Goal: Task Accomplishment & Management: Complete application form

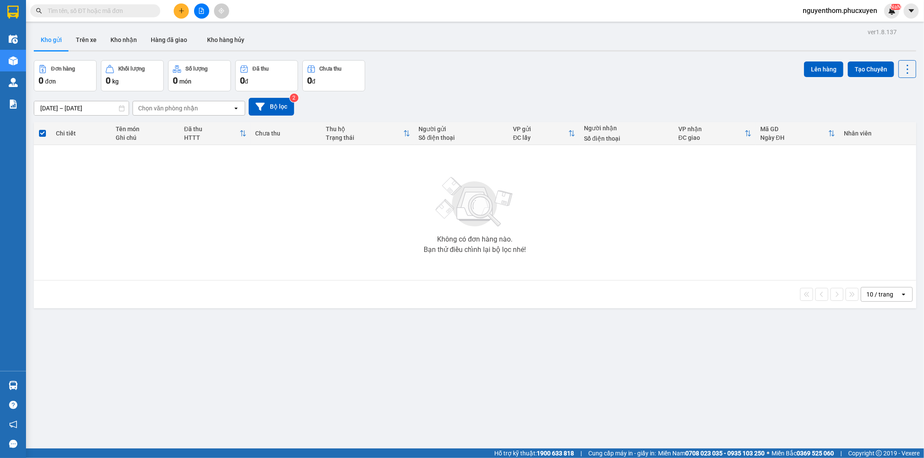
click at [178, 10] on icon "plus" at bounding box center [181, 11] width 6 height 6
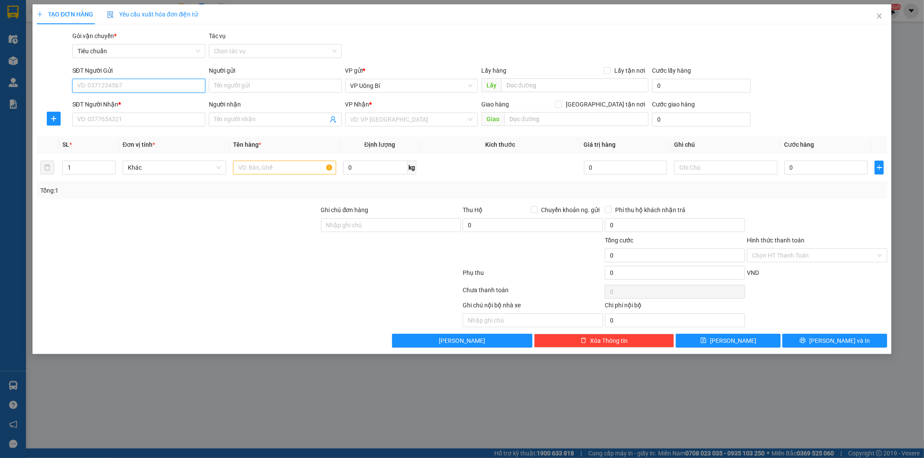
click at [154, 85] on input "SĐT Người Gửi" at bounding box center [138, 86] width 133 height 14
type input "0828403362"
click at [236, 85] on input "Người gửi" at bounding box center [275, 86] width 133 height 14
type input "[PERSON_NAME]"
click at [161, 115] on input "SĐT Người Nhận *" at bounding box center [138, 120] width 133 height 14
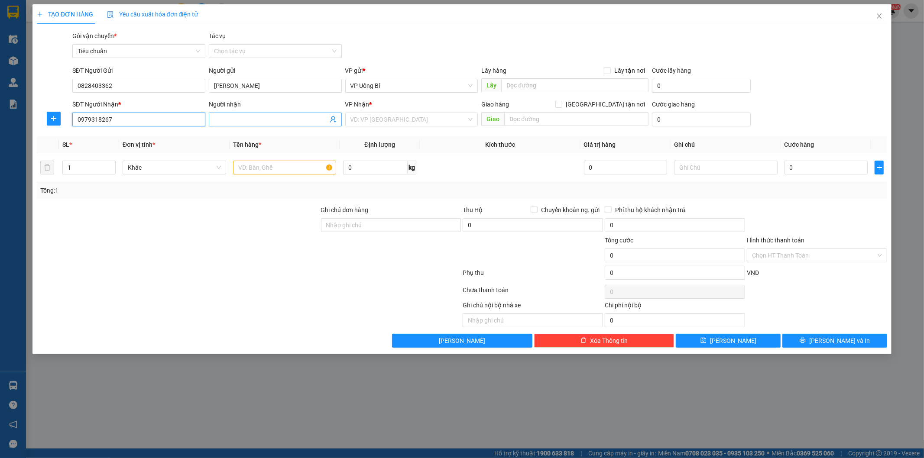
type input "0979318267"
click at [236, 120] on input "Người nhận" at bounding box center [271, 120] width 114 height 10
type input "[PERSON_NAME]"
click at [389, 119] on input "search" at bounding box center [408, 119] width 117 height 13
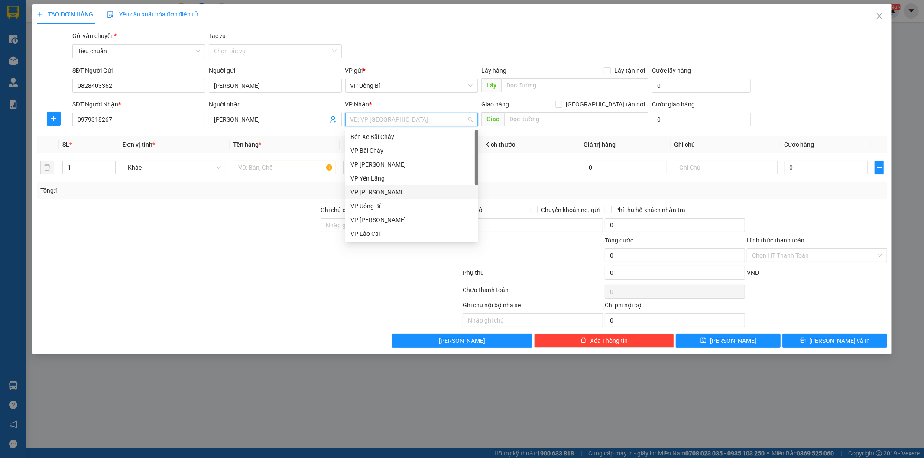
click at [372, 193] on div "VP [PERSON_NAME]" at bounding box center [411, 193] width 123 height 10
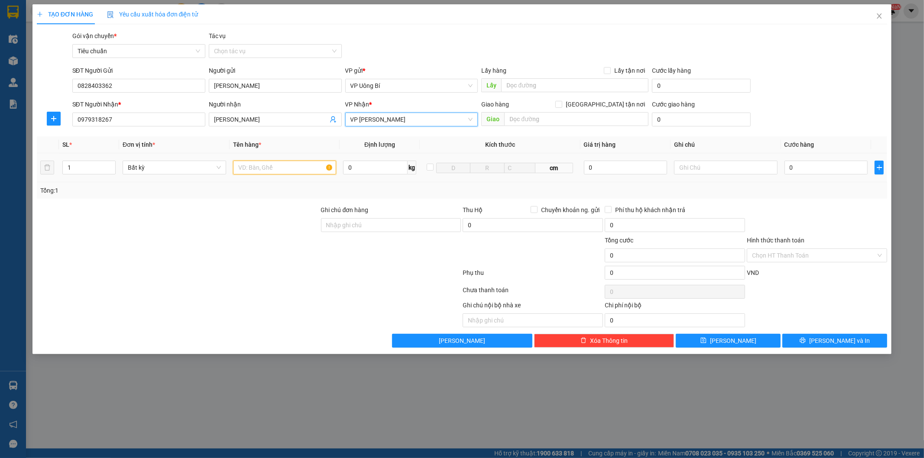
click at [301, 170] on input "text" at bounding box center [285, 168] width 104 height 14
type input "hồ sơ"
click at [561, 105] on input "[GEOGRAPHIC_DATA] tận nơi" at bounding box center [558, 104] width 6 height 6
checkbox input "true"
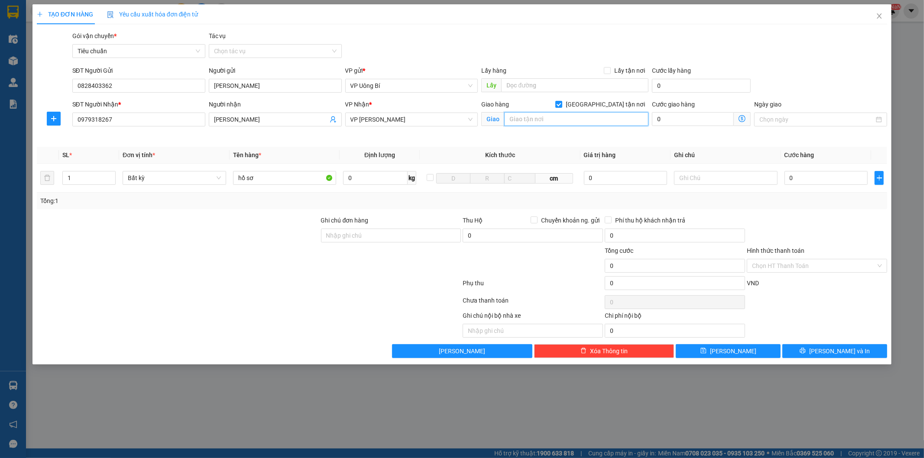
click at [600, 120] on input "text" at bounding box center [576, 119] width 144 height 14
type input "Phòng A17 - Tòa 96B, Chung Cư Số 96 Đường ĐỊnh Công, P. Phương Liệt"
click at [716, 121] on input "0" at bounding box center [693, 119] width 82 height 14
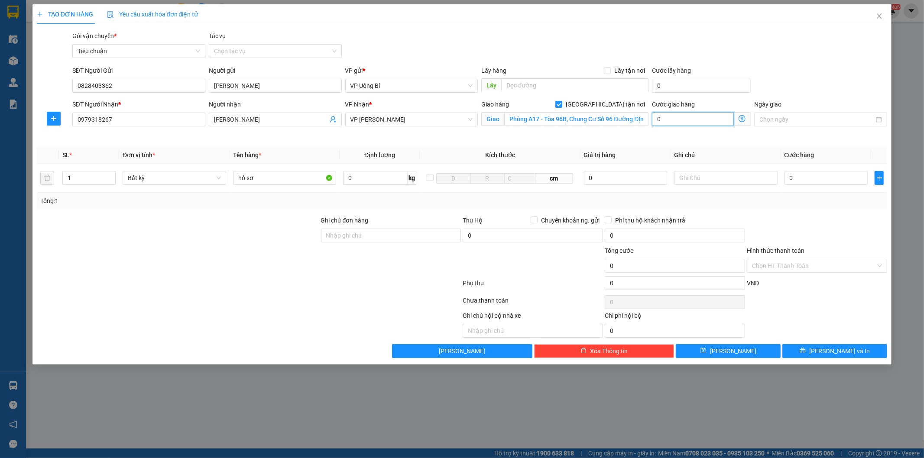
type input "4"
type input "40"
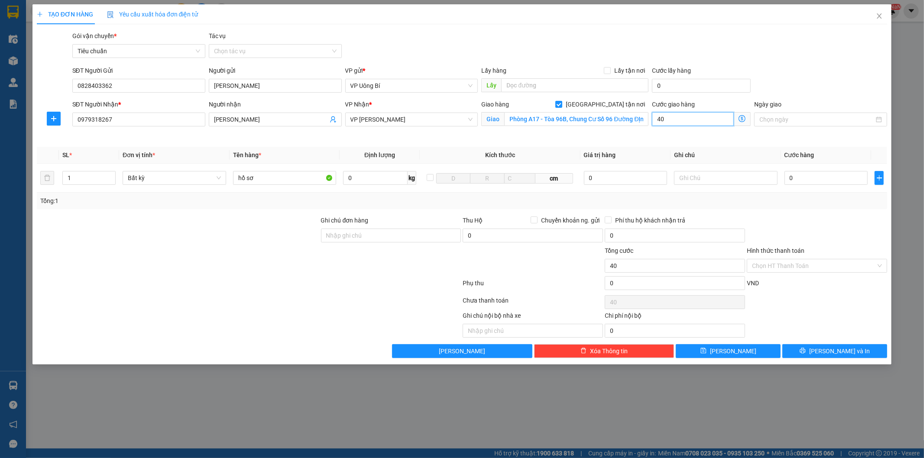
type input "40.000"
click at [816, 176] on input "0" at bounding box center [825, 178] width 83 height 14
type input "5"
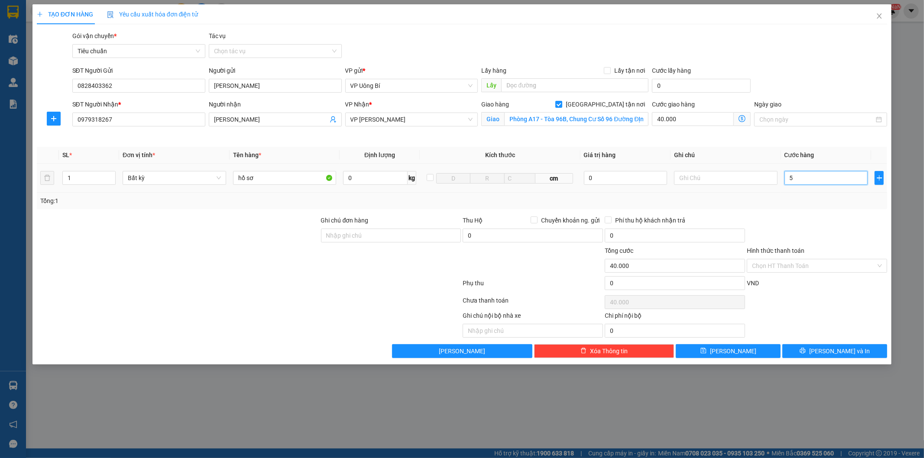
type input "40.005"
type input "50"
type input "40.050"
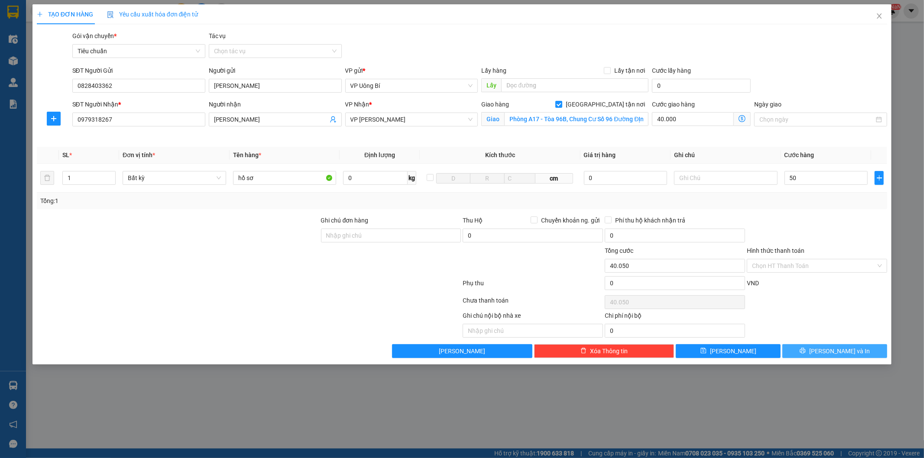
type input "50.000"
type input "90.000"
click at [806, 348] on icon "printer" at bounding box center [803, 351] width 6 height 6
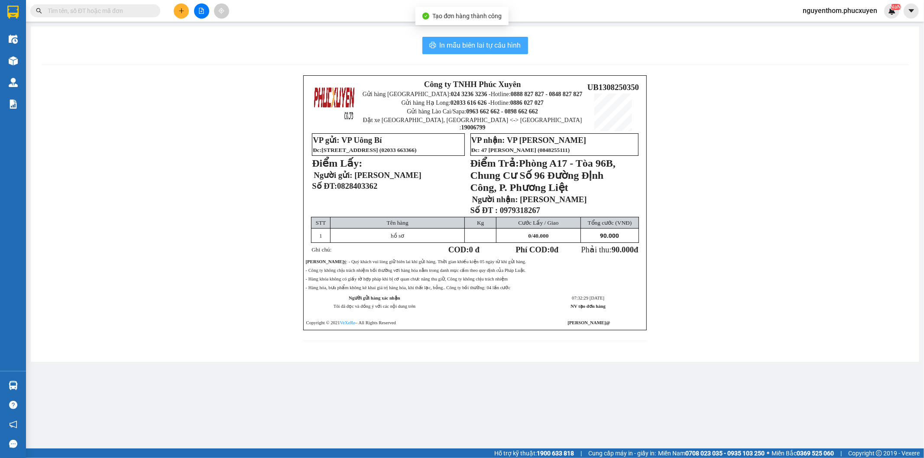
click at [482, 42] on span "In mẫu biên lai tự cấu hình" at bounding box center [480, 45] width 81 height 11
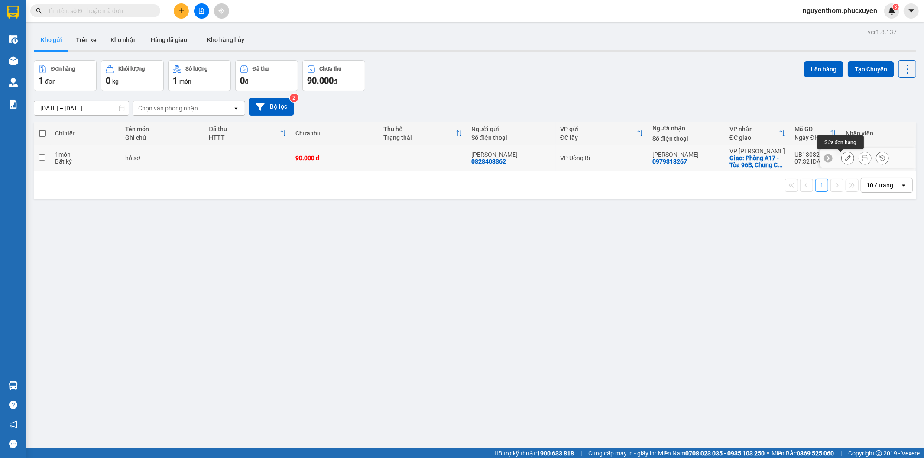
click at [845, 158] on icon at bounding box center [848, 158] width 6 height 6
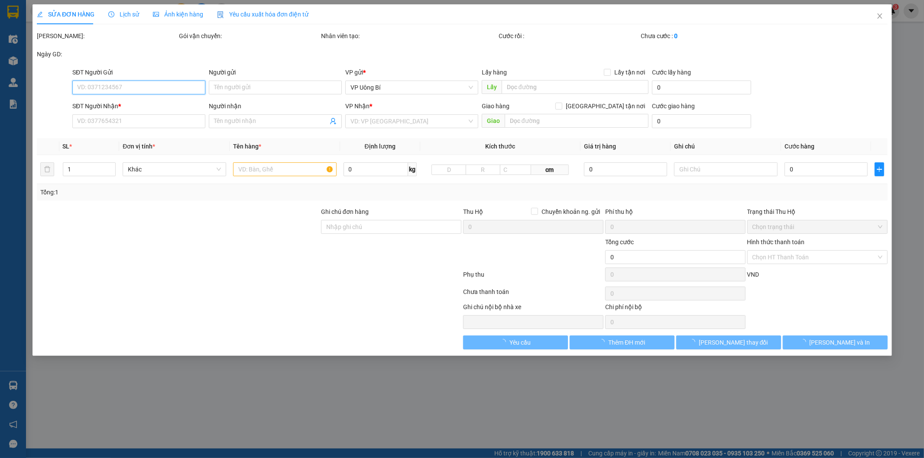
type input "0828403362"
type input "[PERSON_NAME]"
type input "0979318267"
type input "[PERSON_NAME]"
checkbox input "true"
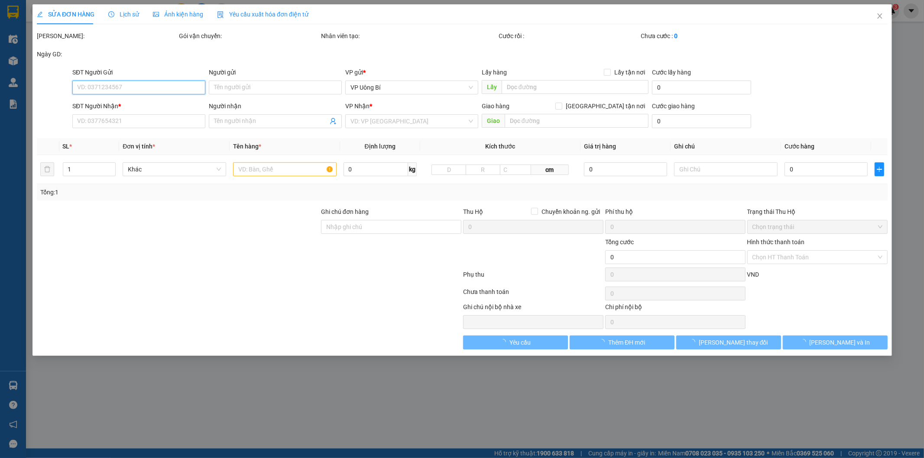
type input "Phòng A17 - Tòa 96B, Chung Cư Số 96 Đường ĐỊnh Công, P. Phương Liệt"
type input "90.000"
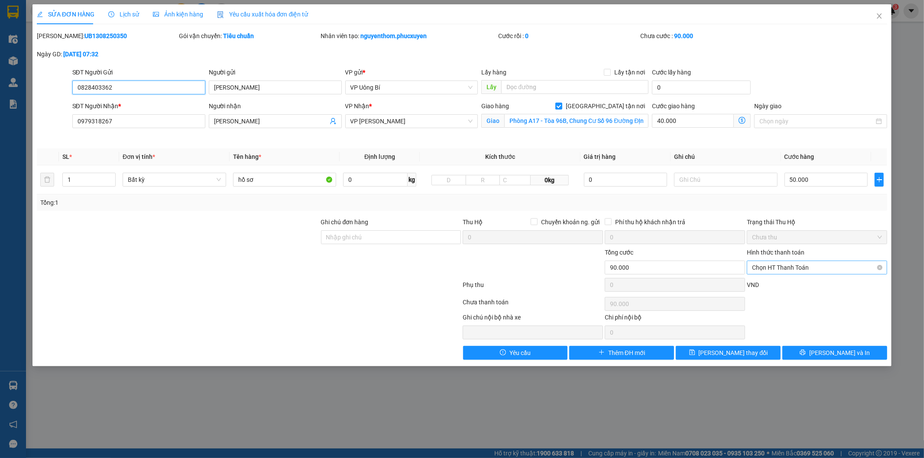
click at [783, 267] on span "Chọn HT Thanh Toán" at bounding box center [817, 267] width 130 height 13
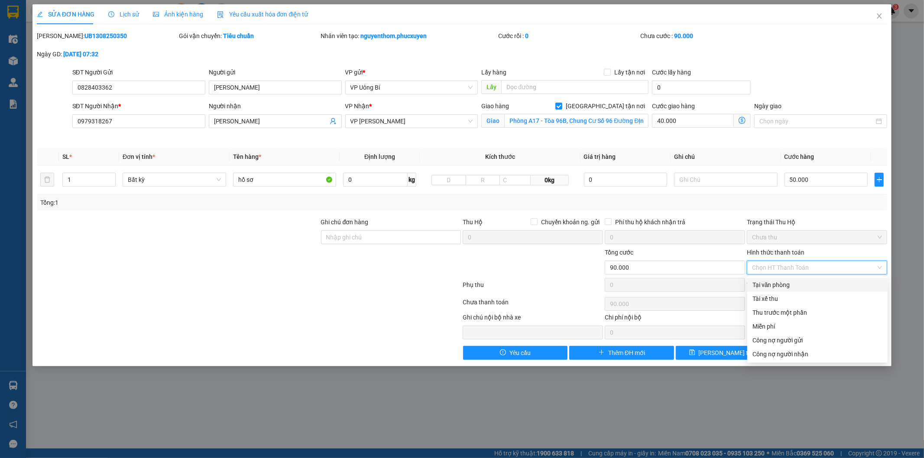
click at [782, 284] on div "Tại văn phòng" at bounding box center [817, 285] width 130 height 10
type input "0"
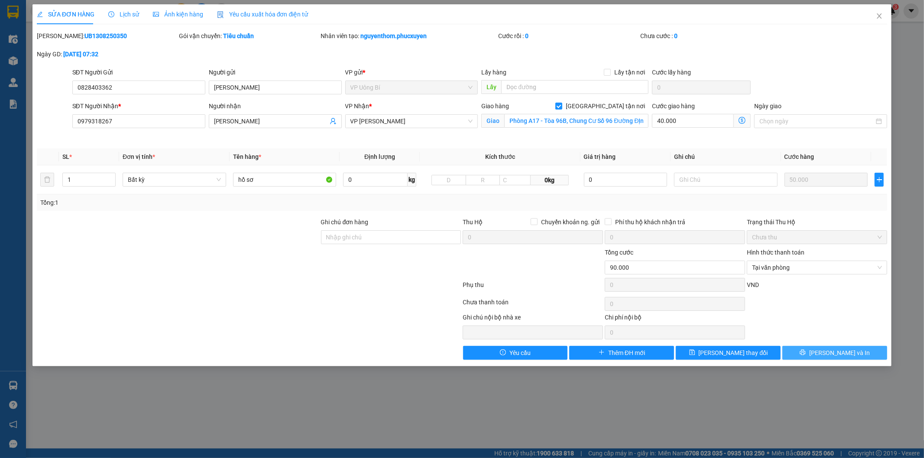
click at [832, 353] on span "[PERSON_NAME] và In" at bounding box center [839, 353] width 61 height 10
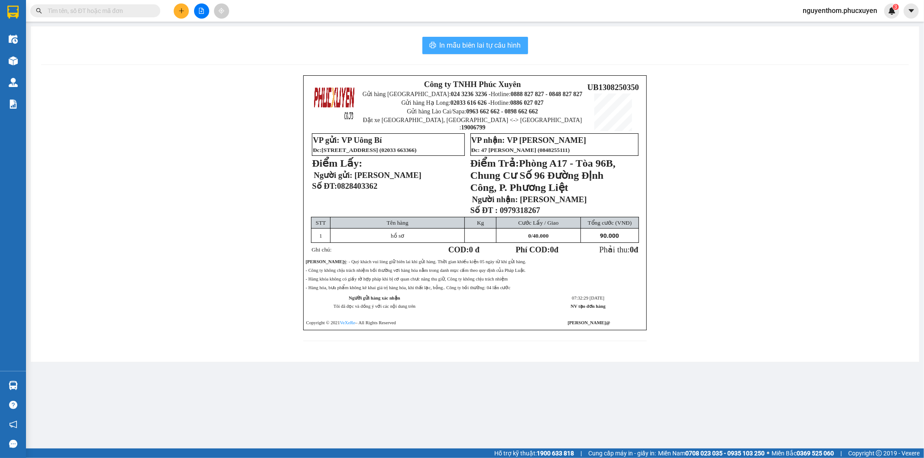
click at [473, 40] on span "In mẫu biên lai tự cấu hình" at bounding box center [480, 45] width 81 height 11
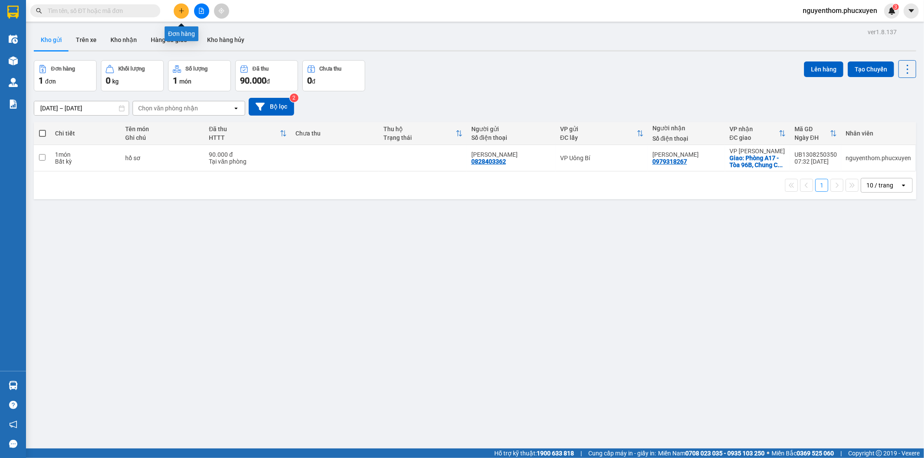
click at [179, 11] on icon "plus" at bounding box center [181, 11] width 6 height 6
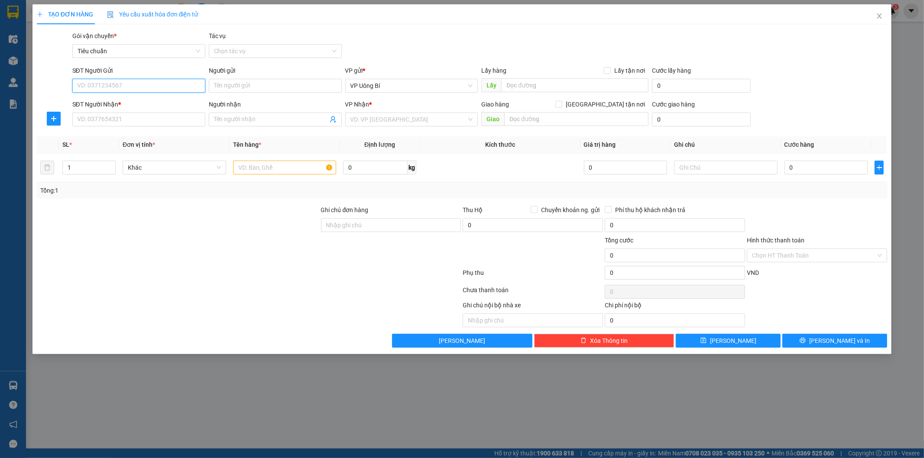
click at [142, 84] on input "SĐT Người Gửi" at bounding box center [138, 86] width 133 height 14
click at [128, 101] on div "0379668904 - Nk Hoàn Mỹ" at bounding box center [139, 103] width 123 height 10
type input "0379668904"
type input "Nk Hoàn Mỹ"
type input "0379668904"
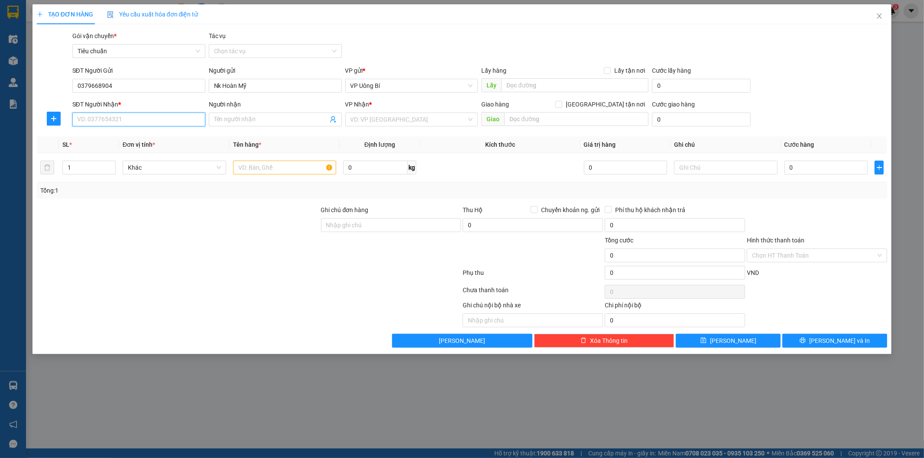
click at [133, 118] on input "SĐT Người Nhận *" at bounding box center [138, 120] width 133 height 14
click at [149, 164] on div "0976230074 - LAB MINH VIỆT" at bounding box center [139, 165] width 123 height 10
type input "0976230074"
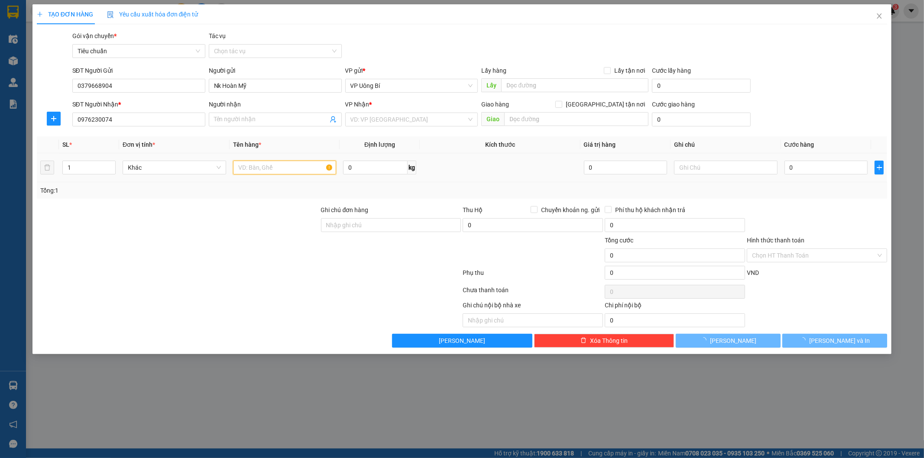
click at [308, 168] on input "text" at bounding box center [285, 168] width 104 height 14
type input "LAB MINH VIỆT"
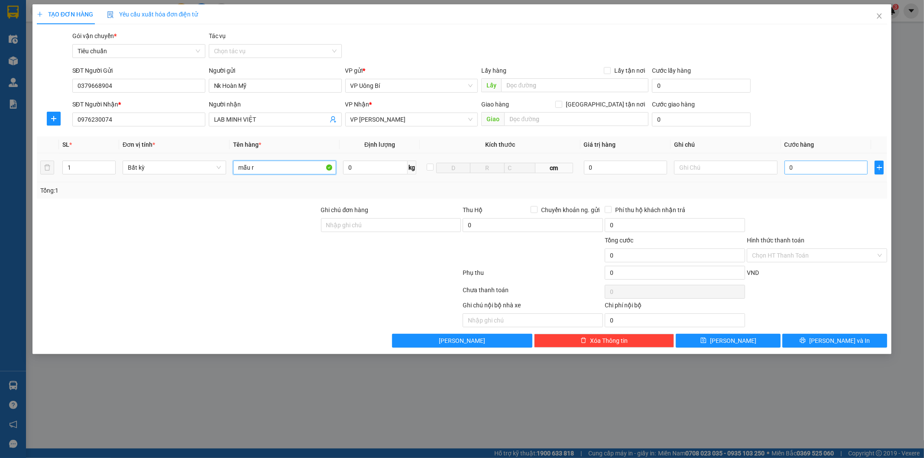
type input "mẫu r"
click at [810, 165] on input "0" at bounding box center [825, 168] width 83 height 14
type input "3"
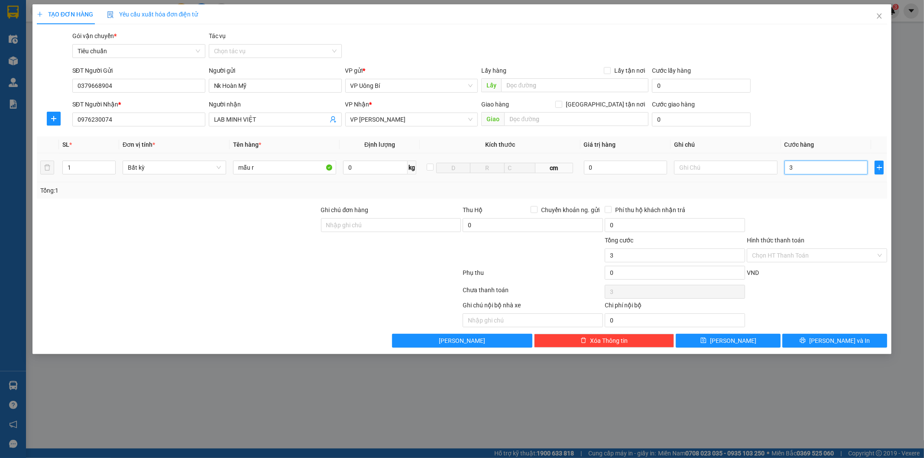
type input "30"
type input "30.000"
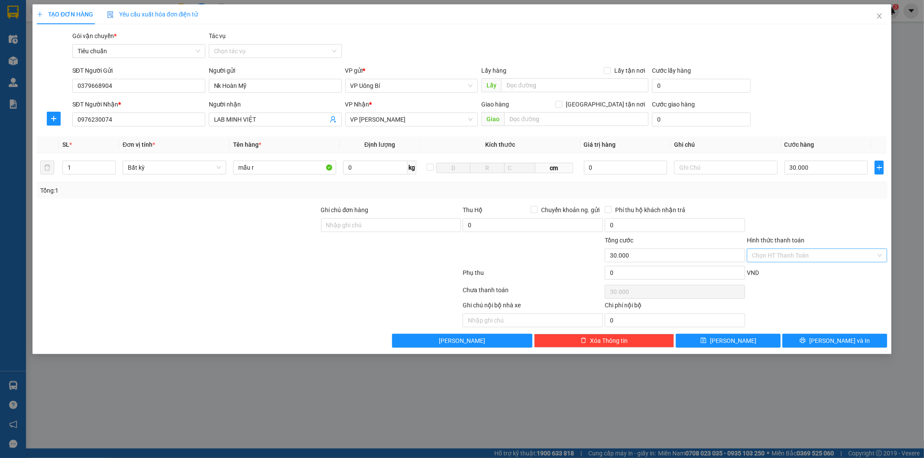
click at [837, 257] on input "Hình thức thanh toán" at bounding box center [814, 255] width 124 height 13
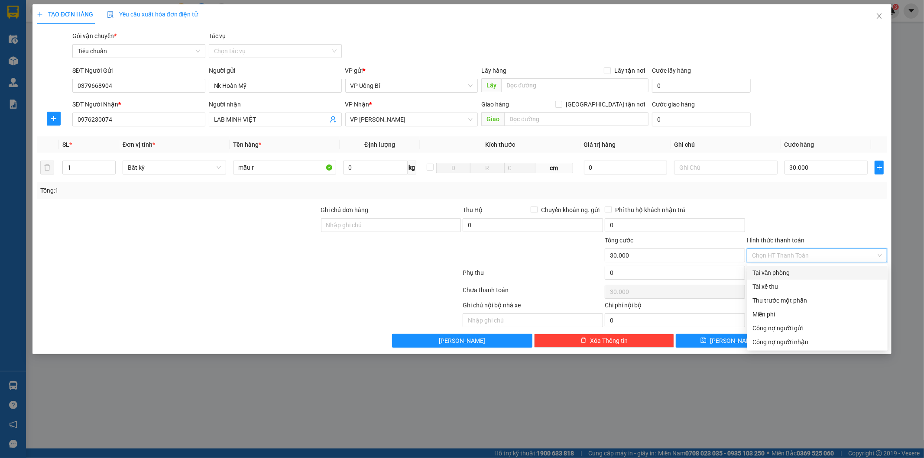
click at [806, 279] on div "Tại văn phòng" at bounding box center [817, 273] width 140 height 14
type input "0"
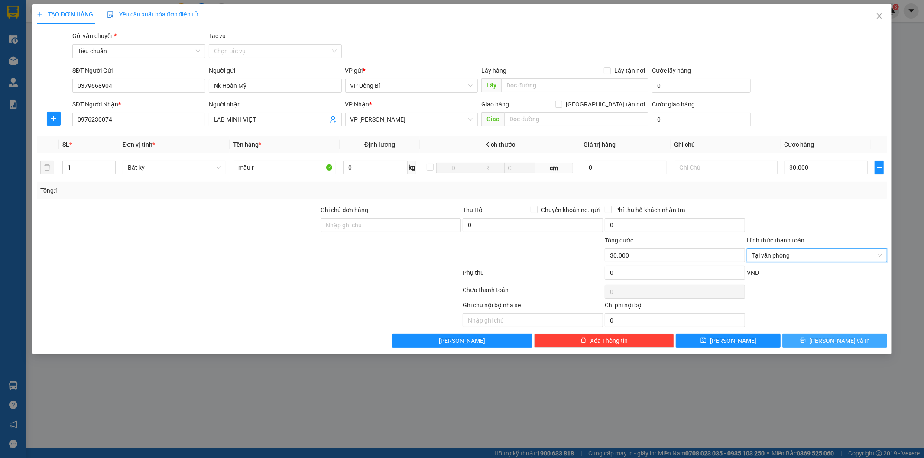
click at [806, 344] on span "printer" at bounding box center [803, 340] width 6 height 7
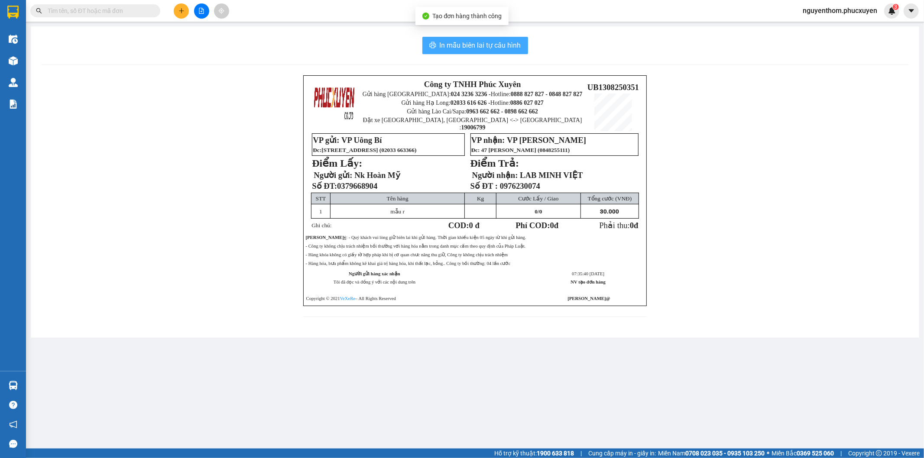
click at [480, 46] on span "In mẫu biên lai tự cấu hình" at bounding box center [480, 45] width 81 height 11
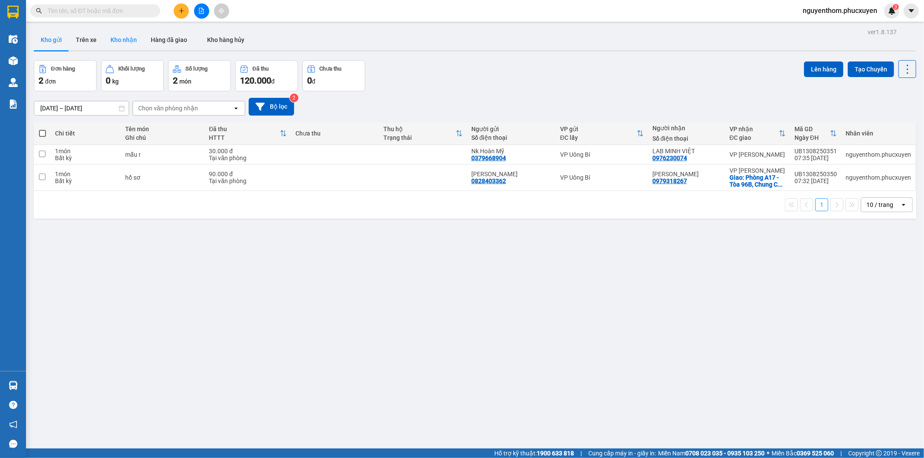
drag, startPoint x: 116, startPoint y: 32, endPoint x: 121, endPoint y: 39, distance: 8.7
click at [116, 33] on button "Kho nhận" at bounding box center [124, 39] width 40 height 21
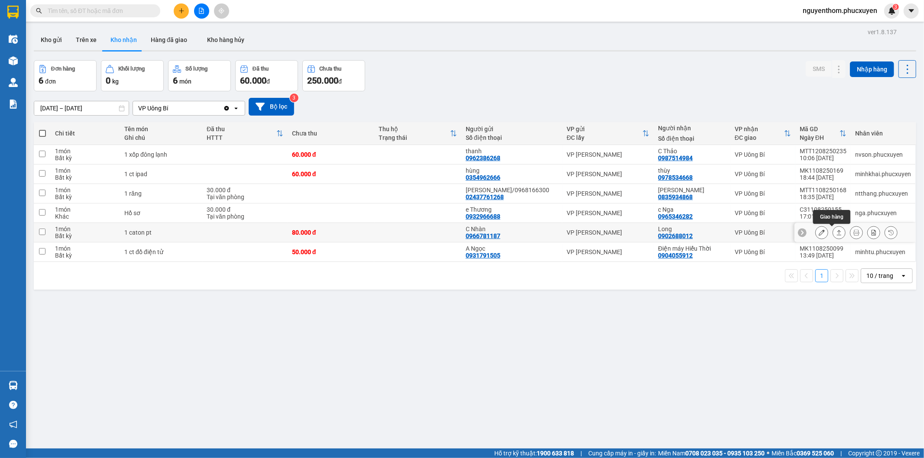
click at [836, 234] on icon at bounding box center [839, 233] width 6 height 6
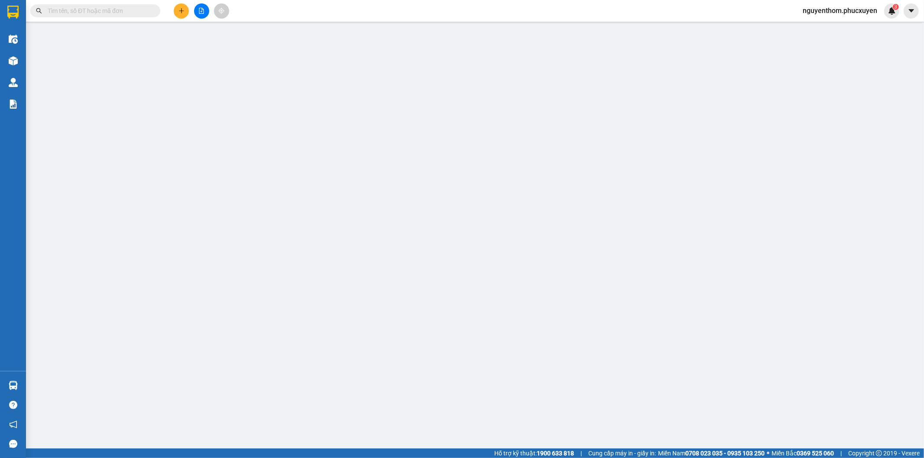
type input "0966781187"
type input "C Nhàn"
type input "0902688012"
type input "Long"
type input "80.000"
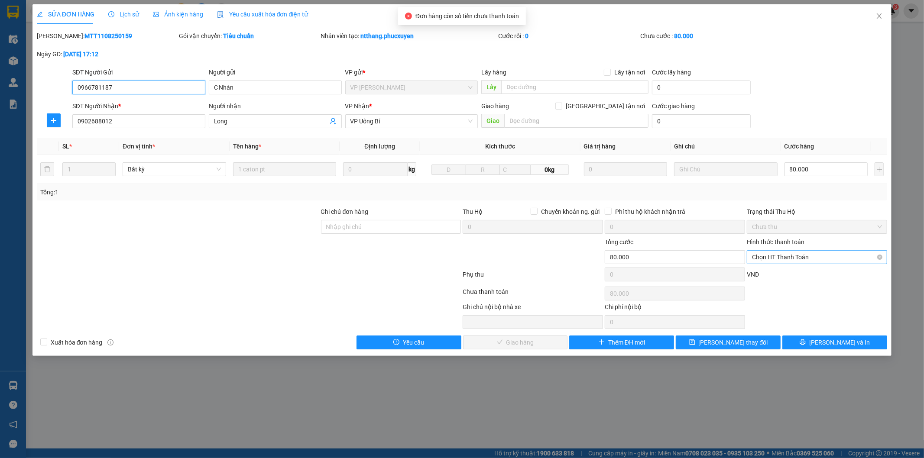
click at [790, 256] on span "Chọn HT Thanh Toán" at bounding box center [817, 257] width 130 height 13
click at [785, 273] on div "Tại văn phòng" at bounding box center [817, 275] width 130 height 10
type input "0"
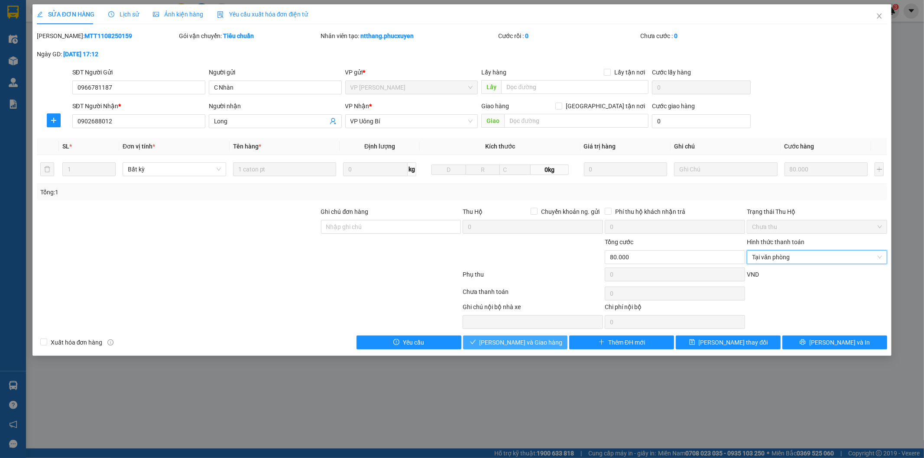
click at [532, 343] on span "Lưu và Giao hàng" at bounding box center [520, 343] width 83 height 10
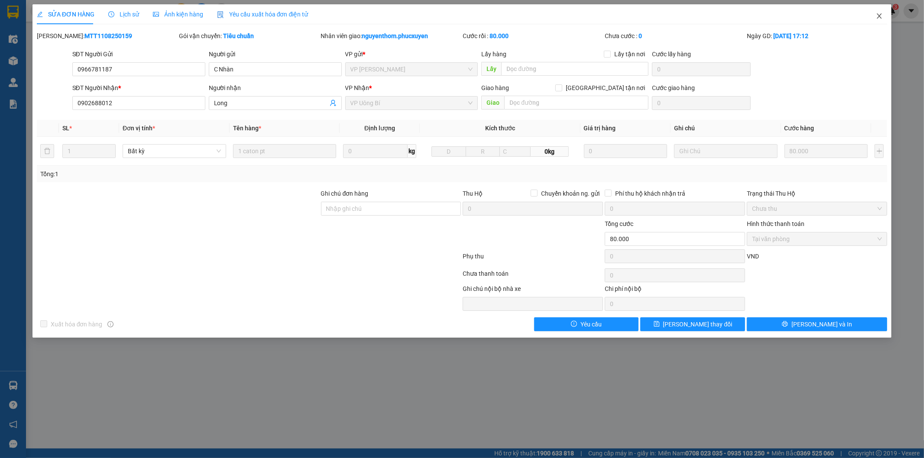
click at [879, 16] on icon "close" at bounding box center [879, 15] width 5 height 5
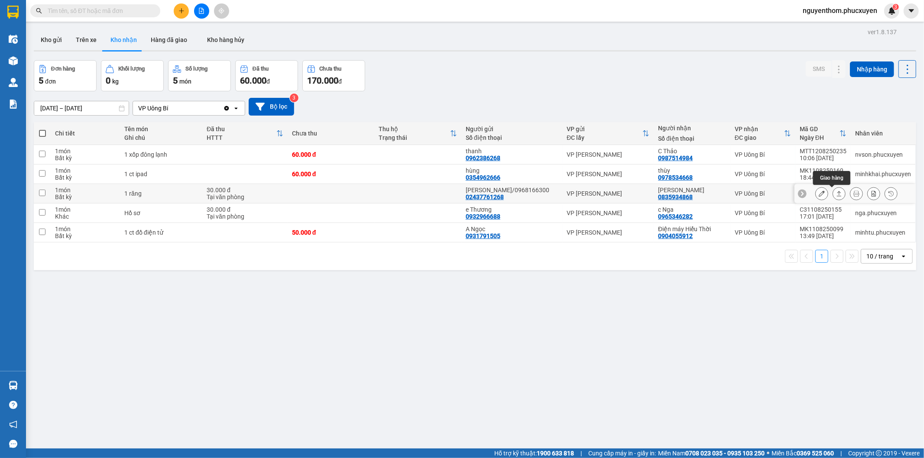
click at [836, 194] on icon at bounding box center [839, 194] width 6 height 6
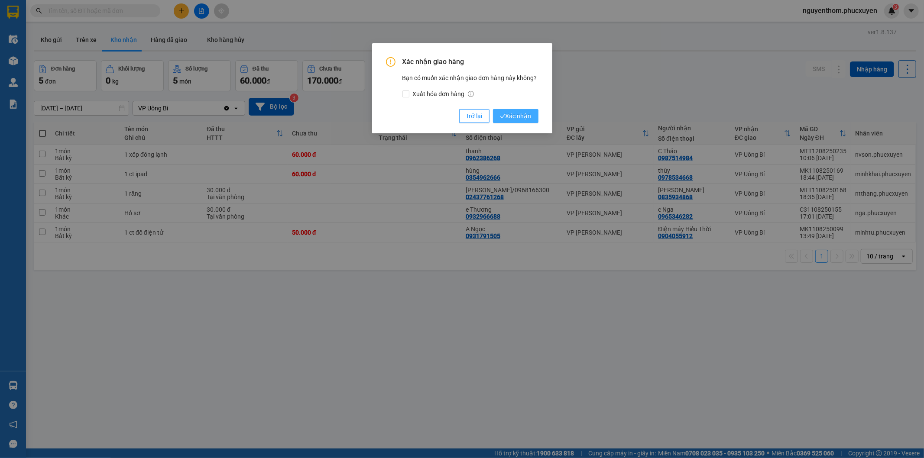
click at [526, 116] on span "Xác nhận" at bounding box center [516, 116] width 32 height 10
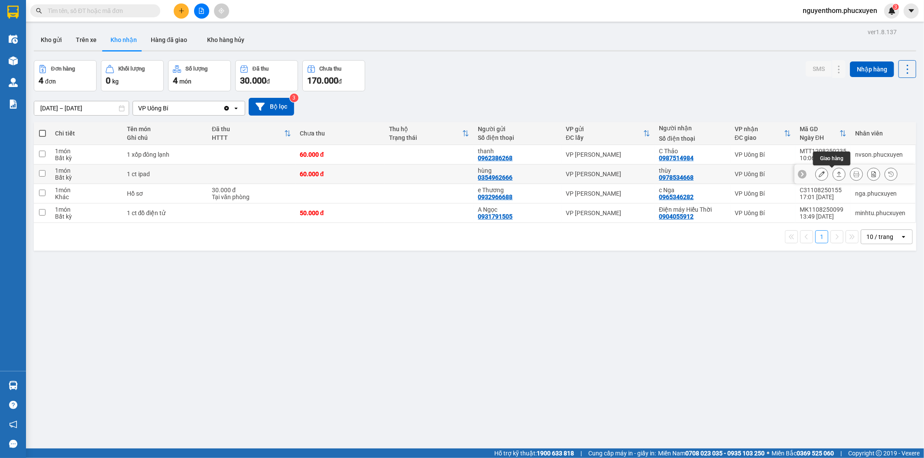
click at [836, 174] on icon at bounding box center [839, 174] width 6 height 6
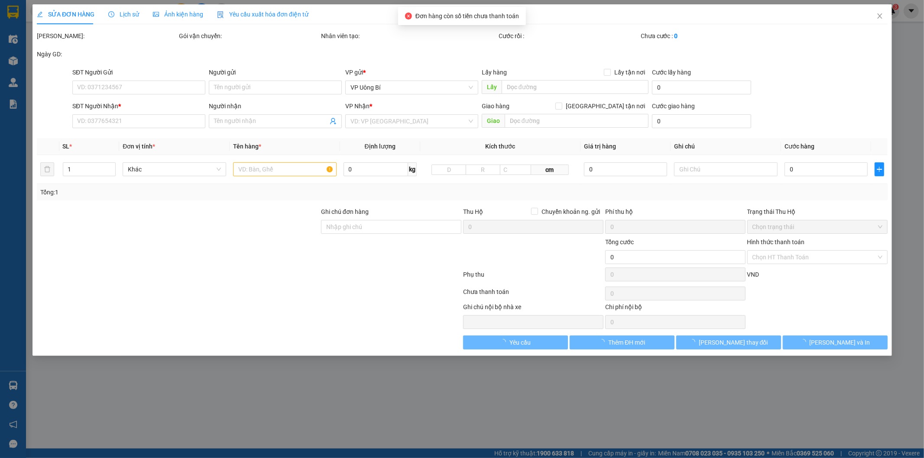
type input "0354962666"
type input "hùng"
type input "0978534668"
type input "thùy"
type input "60.000"
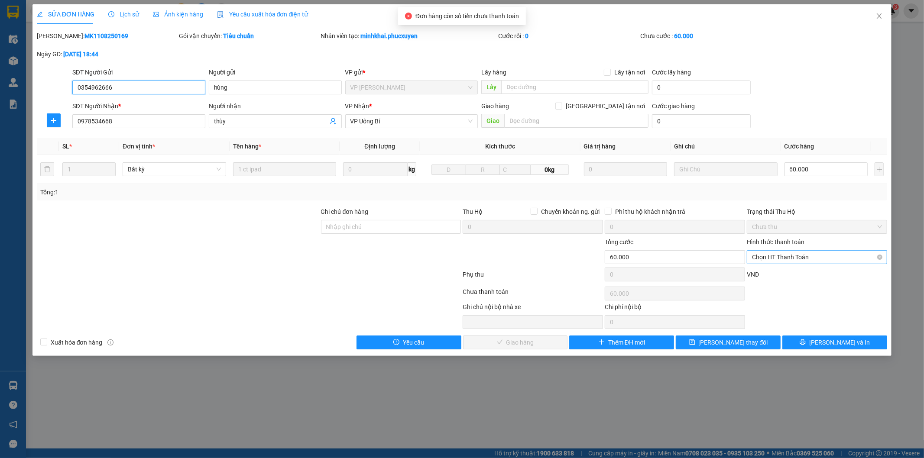
click at [796, 259] on span "Chọn HT Thanh Toán" at bounding box center [817, 257] width 130 height 13
click at [784, 270] on div "Tại văn phòng" at bounding box center [817, 275] width 130 height 10
type input "0"
click at [523, 341] on span "Lưu và Giao hàng" at bounding box center [520, 343] width 83 height 10
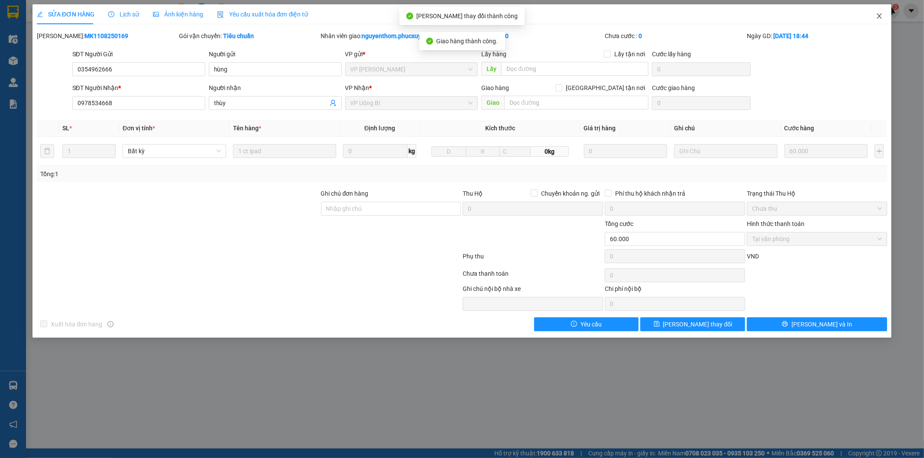
click at [878, 15] on icon "close" at bounding box center [879, 16] width 7 height 7
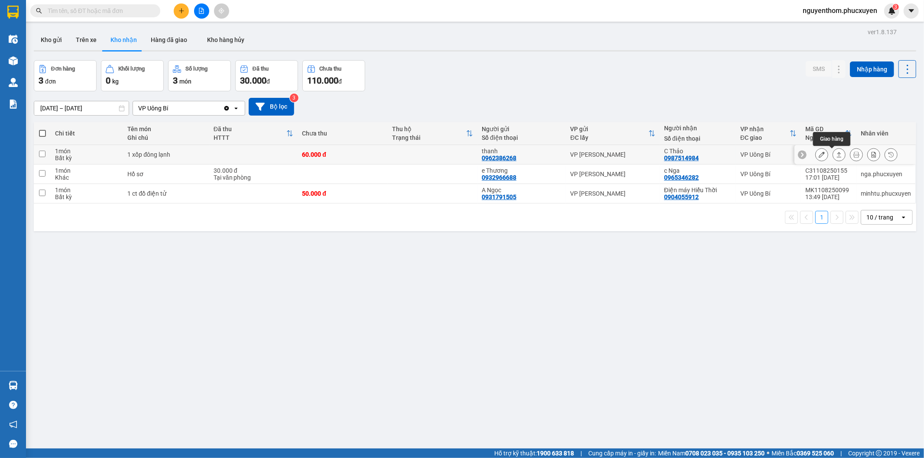
click at [836, 155] on icon at bounding box center [839, 155] width 6 height 6
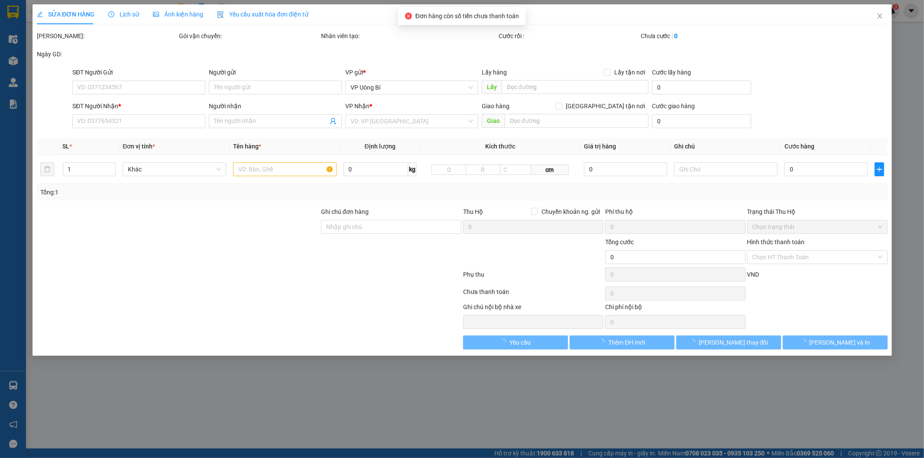
type input "0962386268"
type input "thanh"
type input "0987514984"
type input "C Thảo"
type input "60.000"
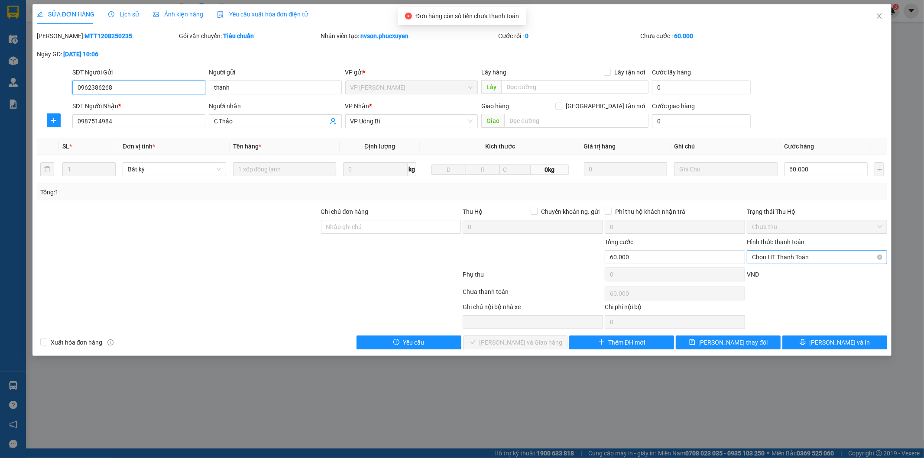
click at [801, 257] on span "Chọn HT Thanh Toán" at bounding box center [817, 257] width 130 height 13
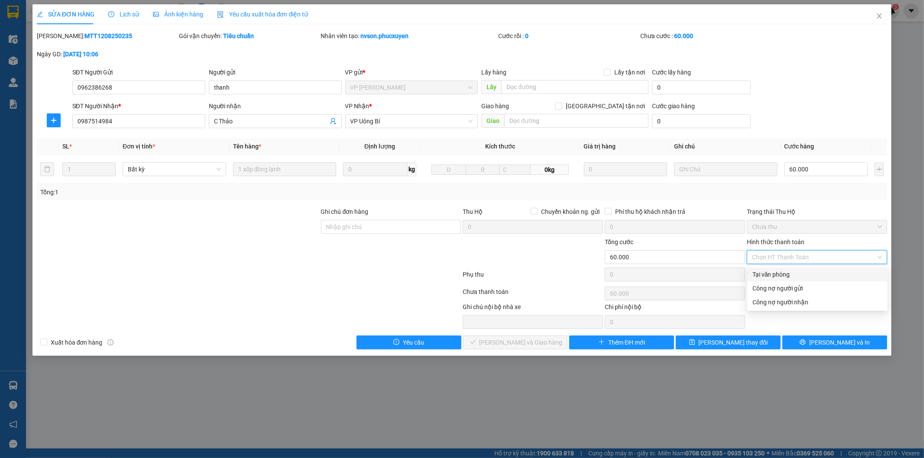
click at [789, 271] on div "Tại văn phòng" at bounding box center [817, 275] width 130 height 10
type input "0"
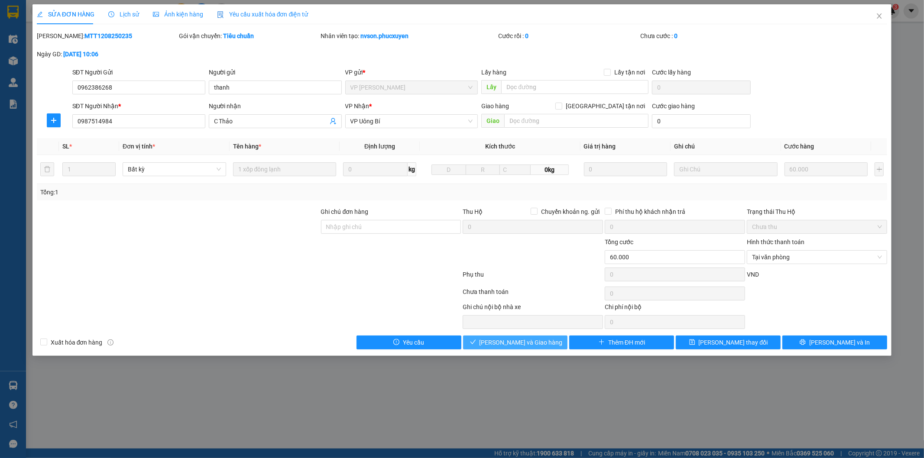
click at [539, 344] on span "Lưu và Giao hàng" at bounding box center [520, 343] width 83 height 10
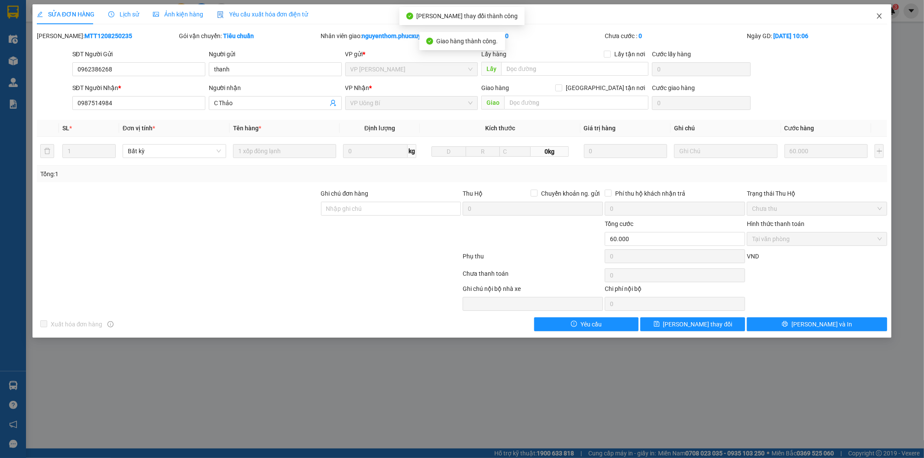
click at [878, 13] on icon "close" at bounding box center [879, 16] width 7 height 7
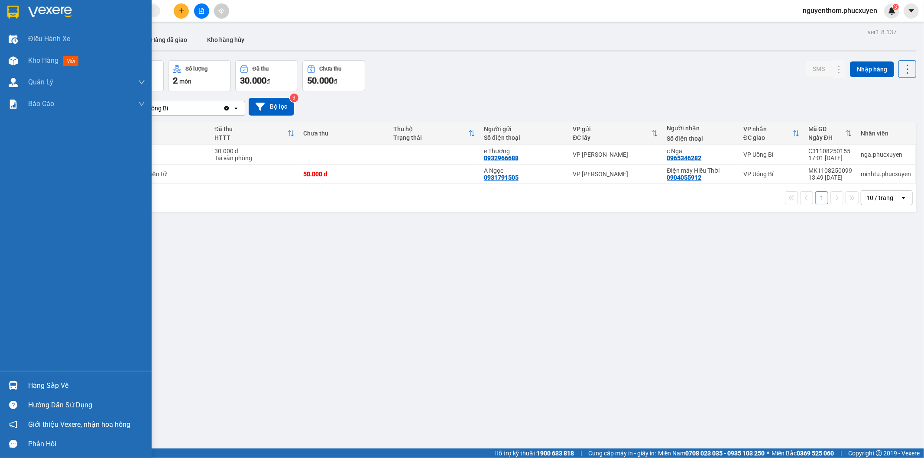
click at [12, 385] on img at bounding box center [13, 385] width 9 height 9
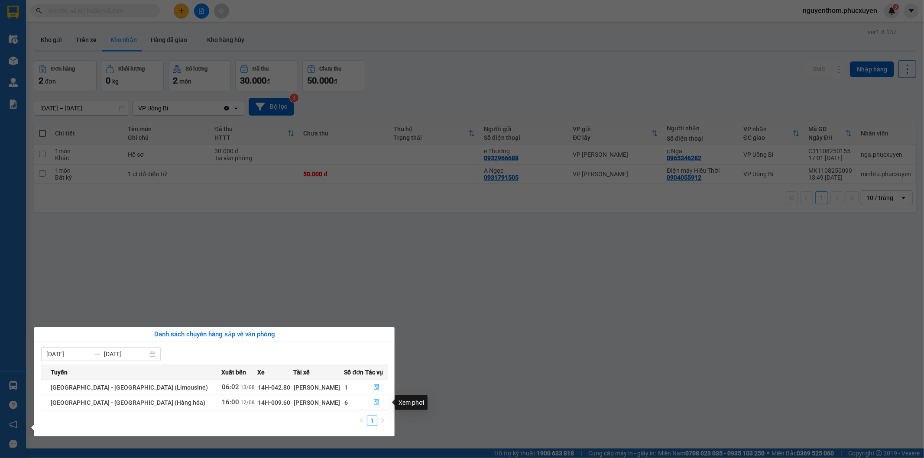
click at [373, 403] on icon "file-done" at bounding box center [376, 402] width 6 height 6
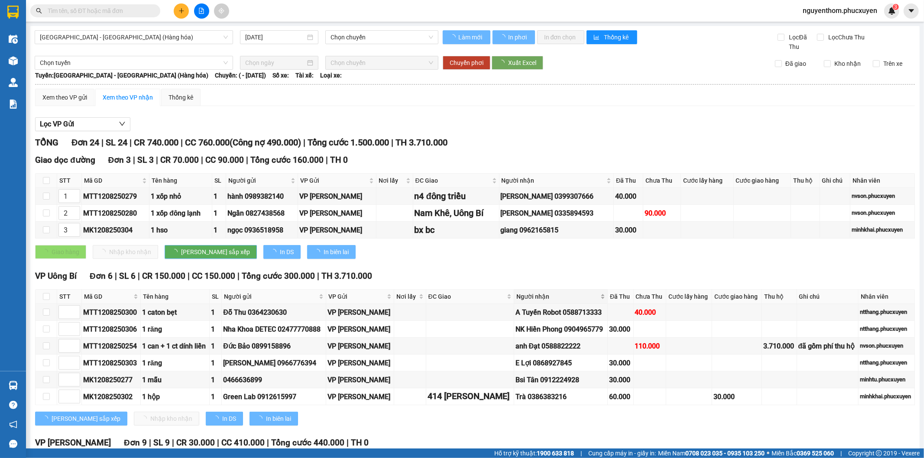
type input "[DATE]"
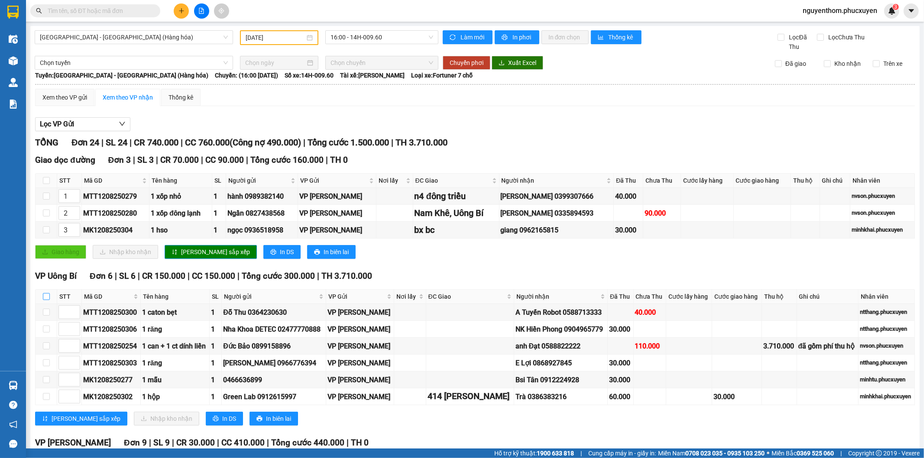
click at [45, 294] on input "checkbox" at bounding box center [46, 296] width 7 height 7
checkbox input "true"
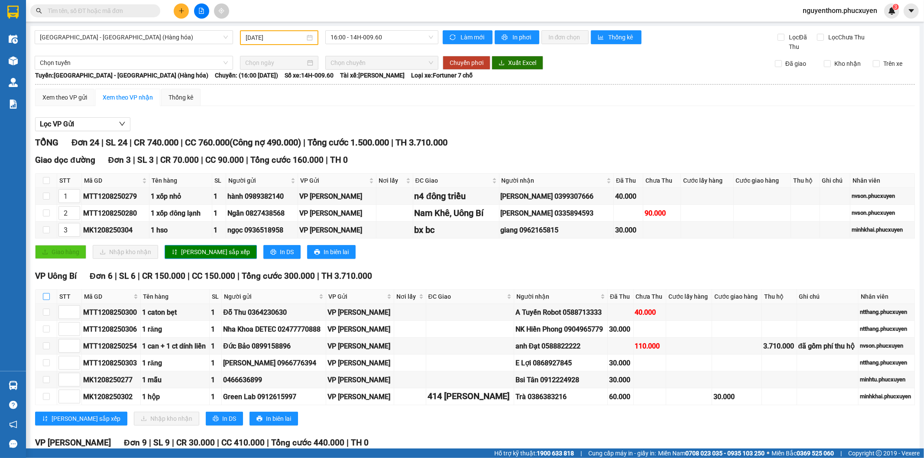
checkbox input "true"
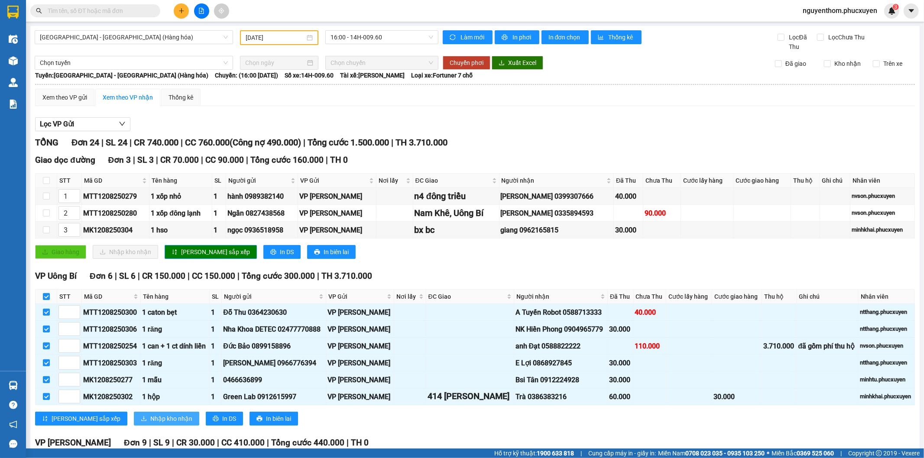
click at [150, 416] on span "Nhập kho nhận" at bounding box center [171, 419] width 42 height 10
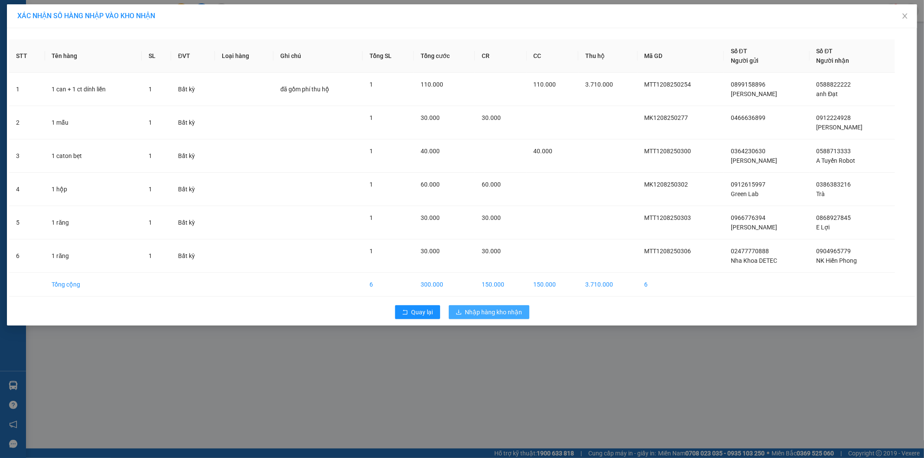
click at [495, 308] on span "Nhập hàng kho nhận" at bounding box center [493, 313] width 57 height 10
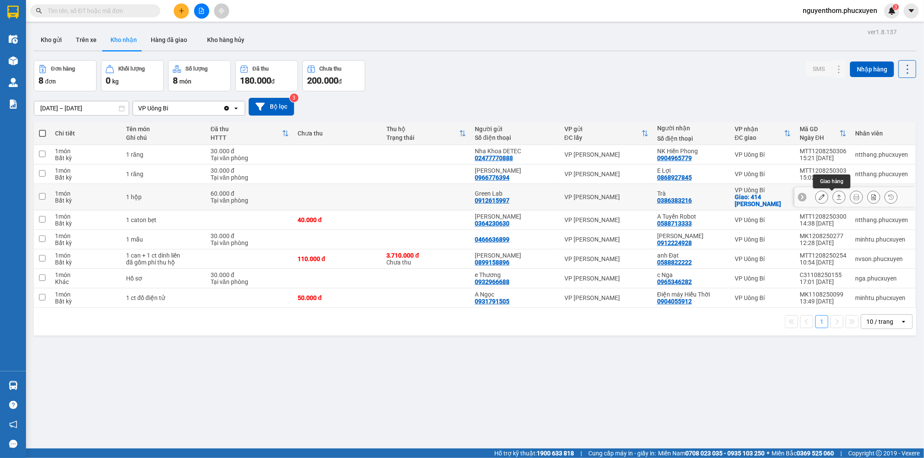
click at [837, 196] on icon at bounding box center [839, 196] width 5 height 5
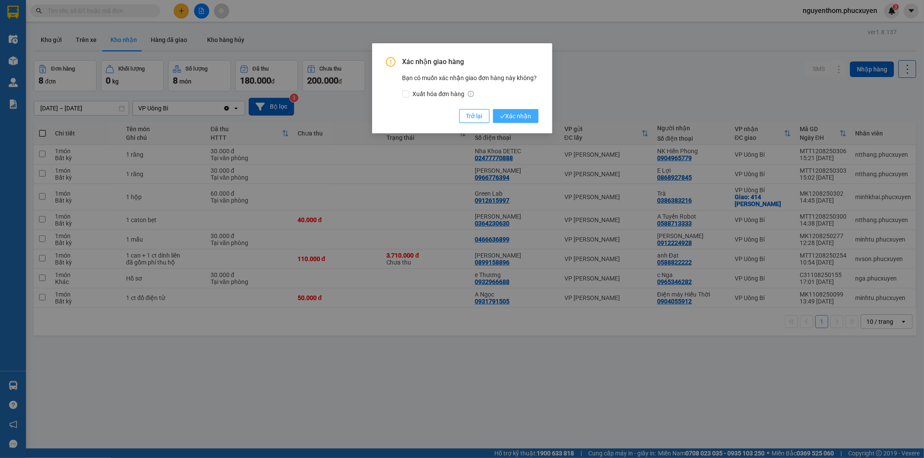
click at [512, 118] on span "Xác nhận" at bounding box center [516, 116] width 32 height 10
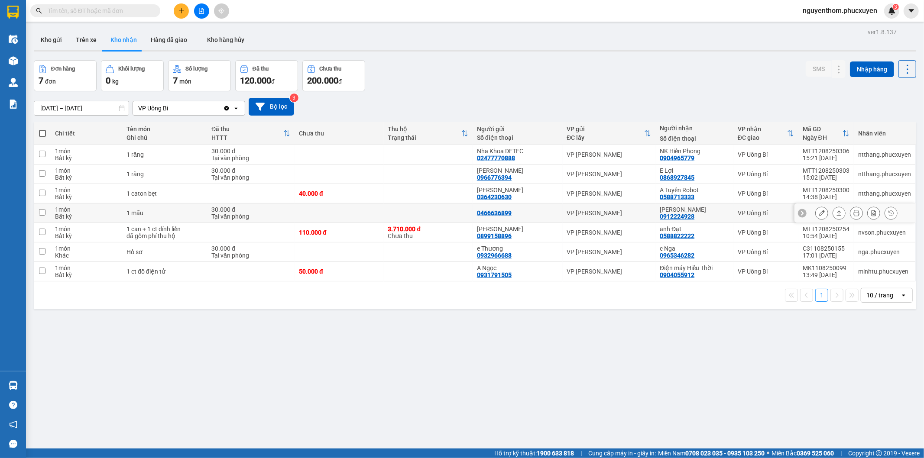
click at [836, 213] on icon at bounding box center [839, 213] width 6 height 6
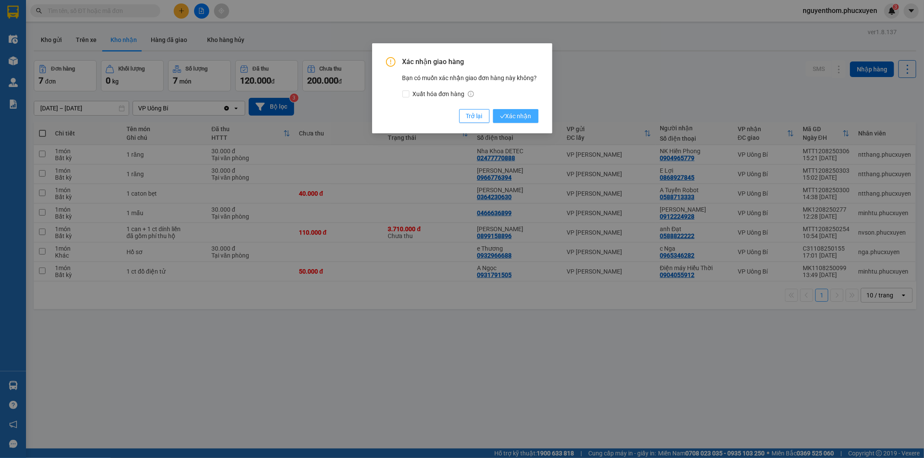
click at [517, 119] on span "Xác nhận" at bounding box center [516, 116] width 32 height 10
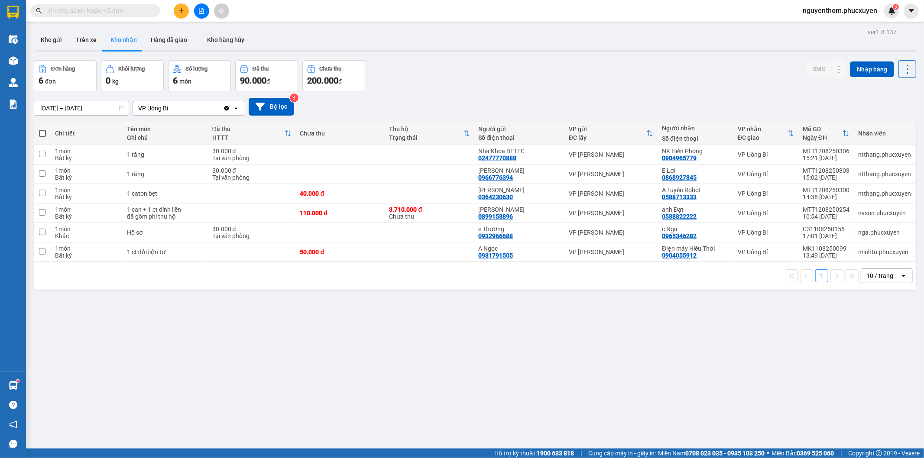
click at [181, 10] on icon "plus" at bounding box center [181, 10] width 5 height 0
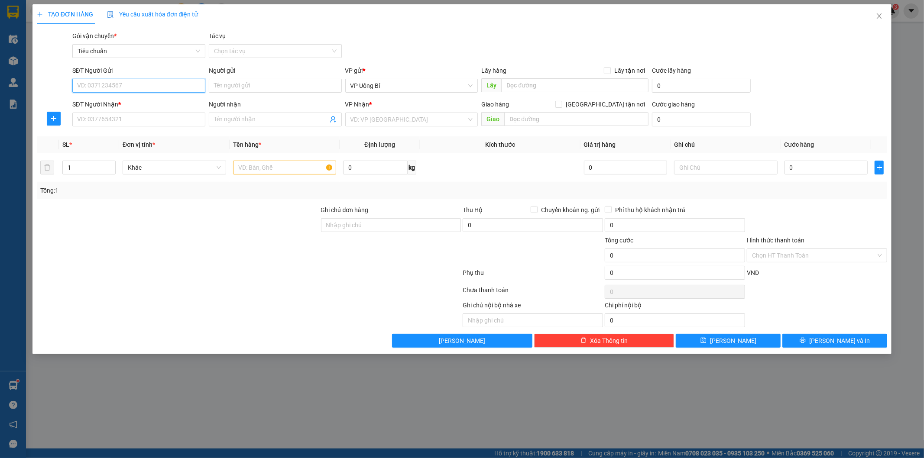
click at [184, 87] on input "SĐT Người Gửi" at bounding box center [138, 86] width 133 height 14
click at [158, 101] on div "0973368794 - NK Gia Đình Cổ Lễ" at bounding box center [139, 103] width 123 height 10
type input "0973368794"
type input "NK Gia Đình Cổ Lễ"
type input "Chợ Vàng Tràng Bạch"
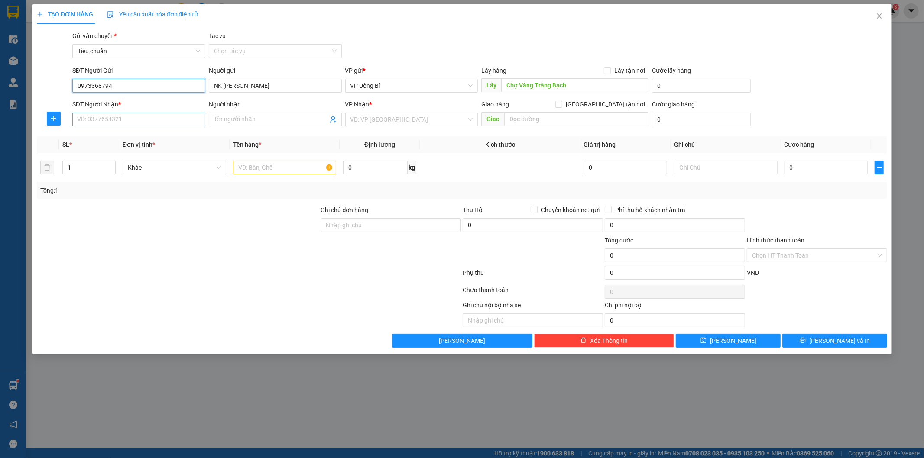
type input "0973368794"
click at [178, 119] on input "SĐT Người Nhận *" at bounding box center [138, 120] width 133 height 14
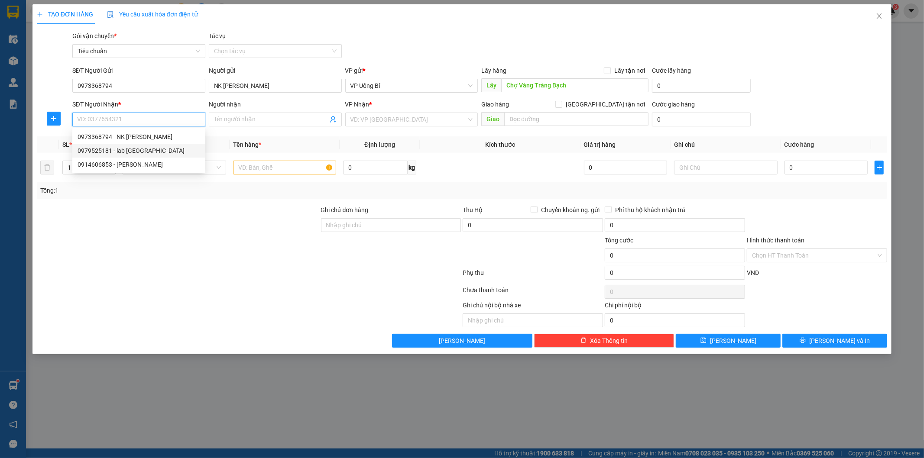
click at [142, 152] on div "0979525181 - lab Phú Thành" at bounding box center [139, 151] width 123 height 10
type input "0979525181"
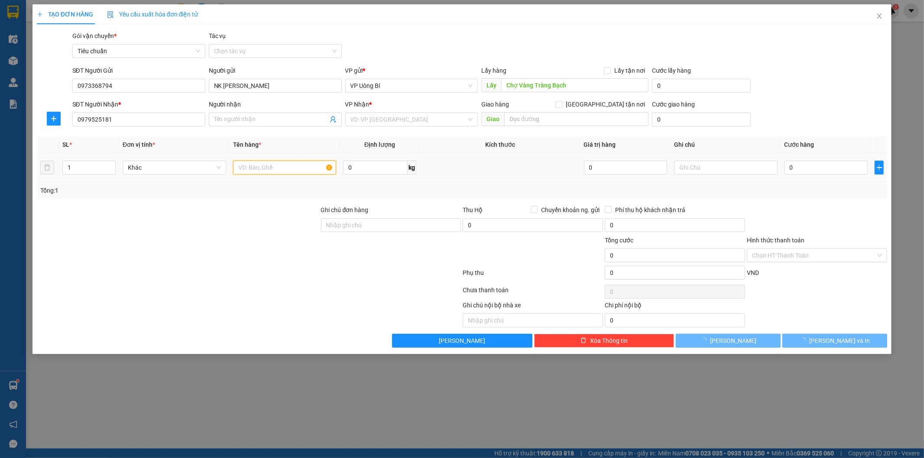
click at [310, 169] on input "text" at bounding box center [285, 168] width 104 height 14
type input "lab Phú Thành"
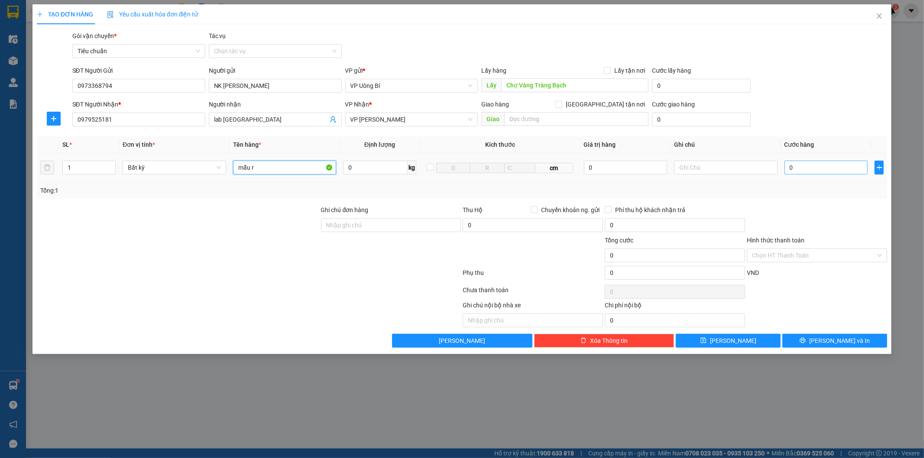
type input "mẫu r"
click at [804, 168] on input "0" at bounding box center [825, 168] width 83 height 14
type input "3"
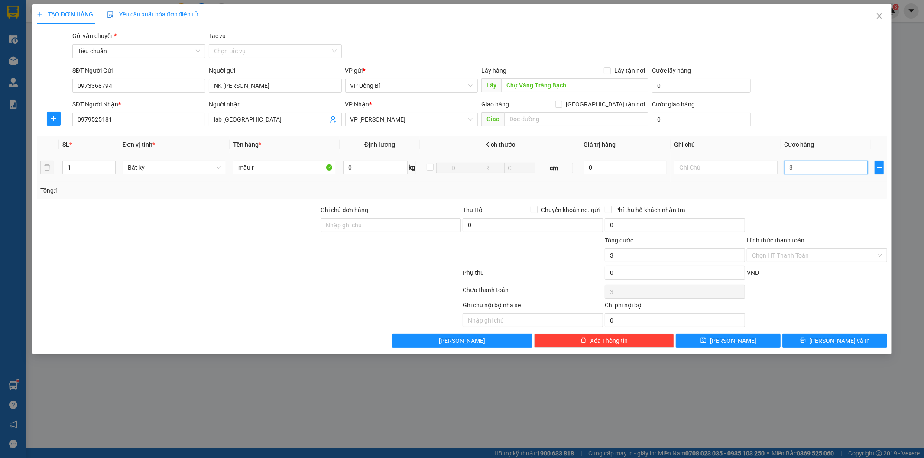
type input "30"
type input "30.000"
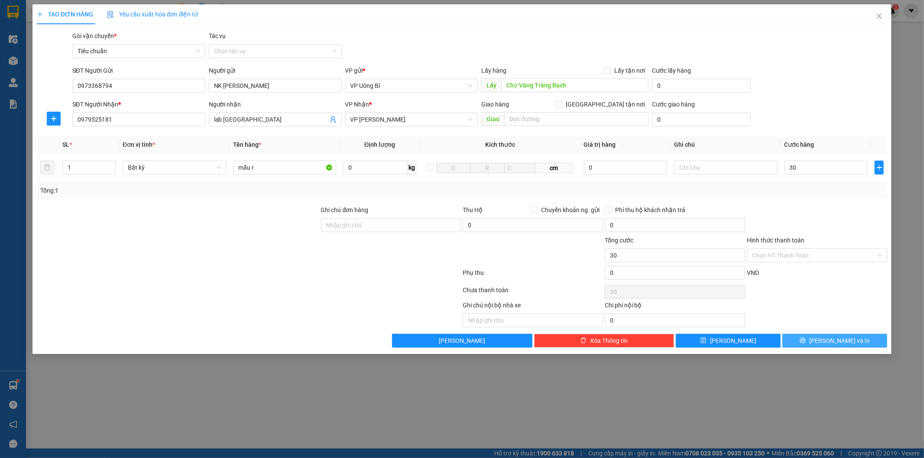
type input "30.000"
click at [806, 342] on icon "printer" at bounding box center [803, 340] width 6 height 6
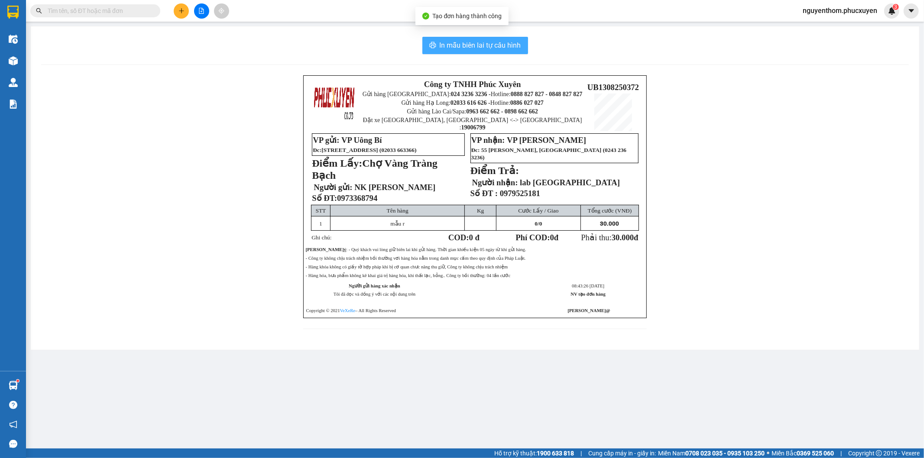
click at [483, 48] on span "In mẫu biên lai tự cấu hình" at bounding box center [480, 45] width 81 height 11
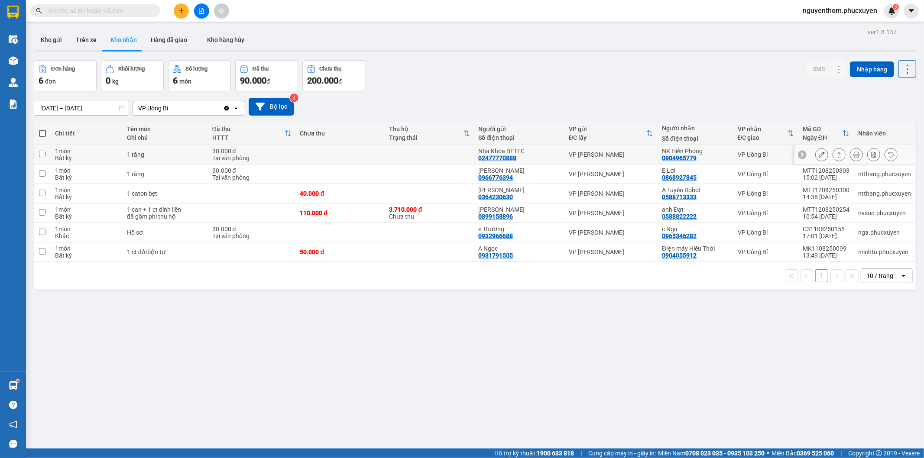
click at [704, 158] on td "NK Hiền Phong 0904965779" at bounding box center [695, 154] width 76 height 19
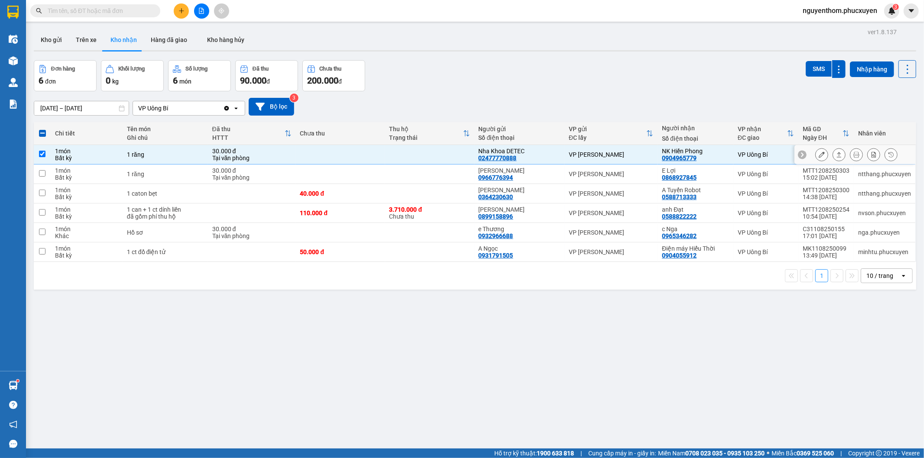
click at [715, 156] on div "NK Hiền Phong 0904965779" at bounding box center [695, 155] width 67 height 14
checkbox input "false"
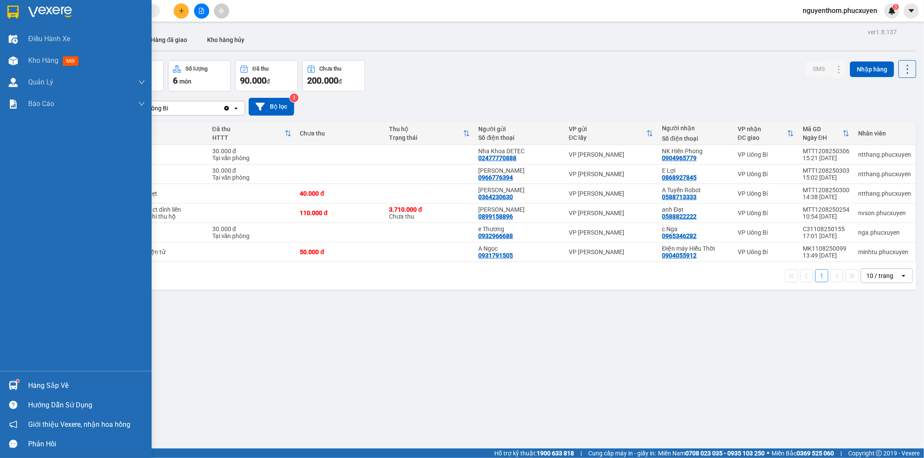
click at [10, 382] on img at bounding box center [13, 385] width 9 height 9
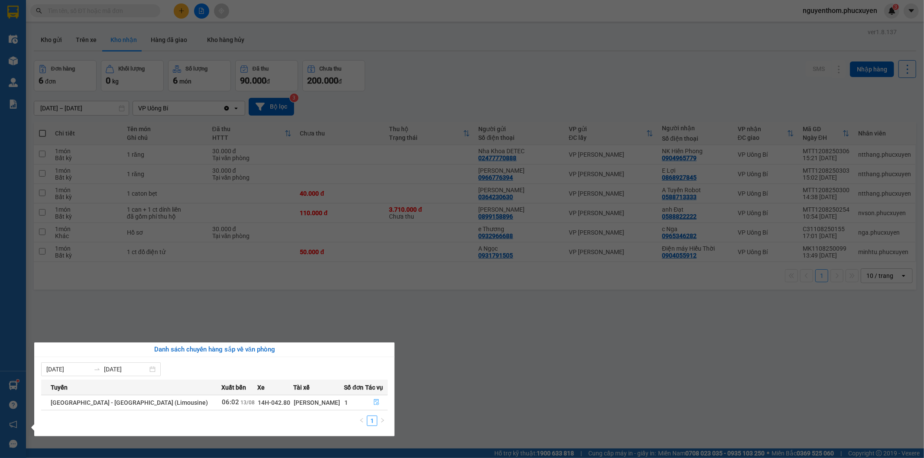
click at [375, 400] on icon "file-done" at bounding box center [376, 402] width 6 height 6
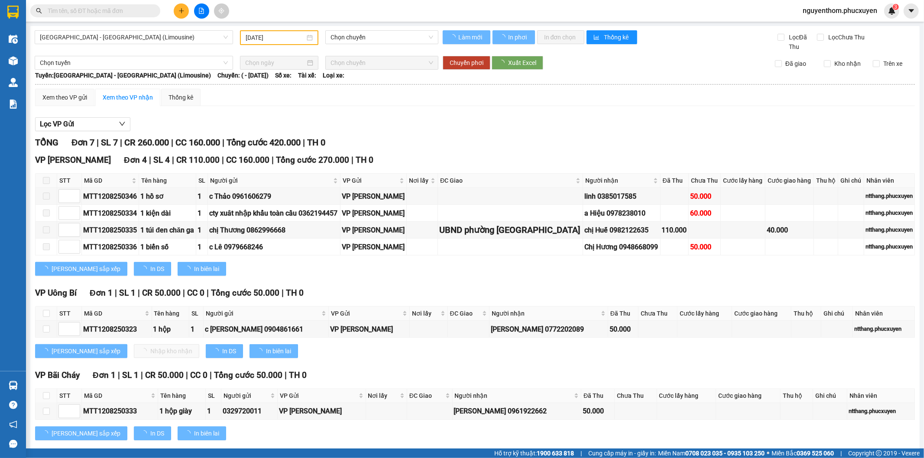
type input "13/08/2025"
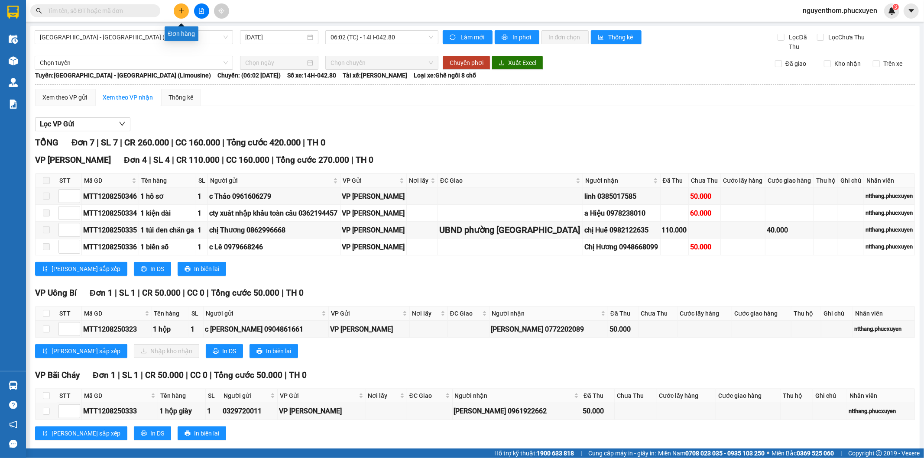
click at [180, 10] on icon "plus" at bounding box center [181, 11] width 6 height 6
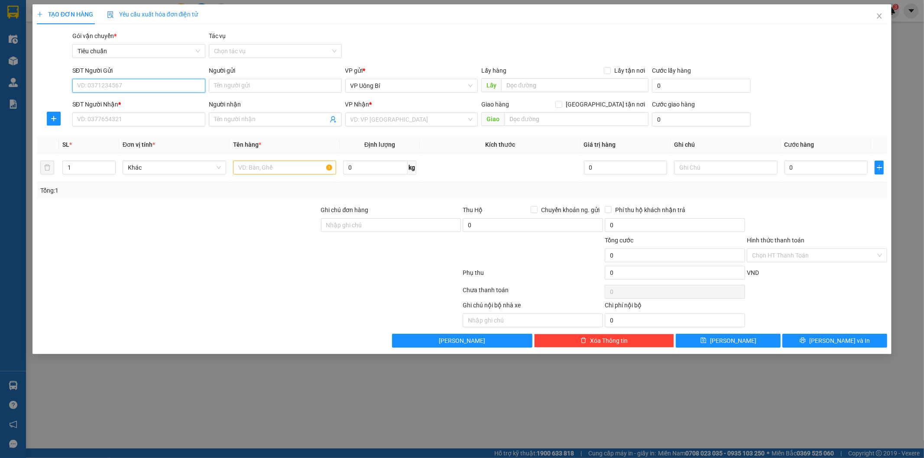
click at [183, 83] on input "SĐT Người Gửi" at bounding box center [138, 86] width 133 height 14
type input "0772202089"
click at [152, 103] on div "0772202089 - Phan Hải" at bounding box center [139, 103] width 123 height 10
type input "Phan Hải"
type input "0772202089"
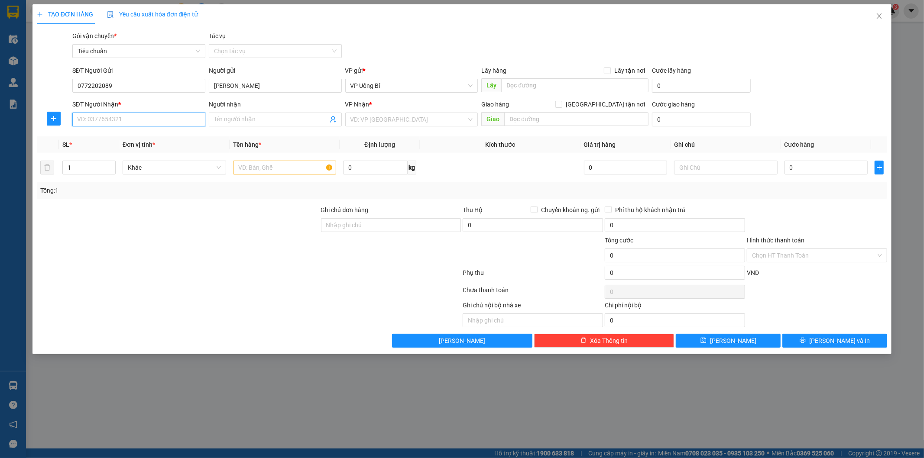
click at [155, 120] on input "SĐT Người Nhận *" at bounding box center [138, 120] width 133 height 14
click at [142, 152] on div "0904861661 - c Kim Ngọc" at bounding box center [139, 151] width 123 height 10
type input "0904861661"
type input "c Kim Ngọc"
click at [297, 167] on input "text" at bounding box center [285, 168] width 104 height 14
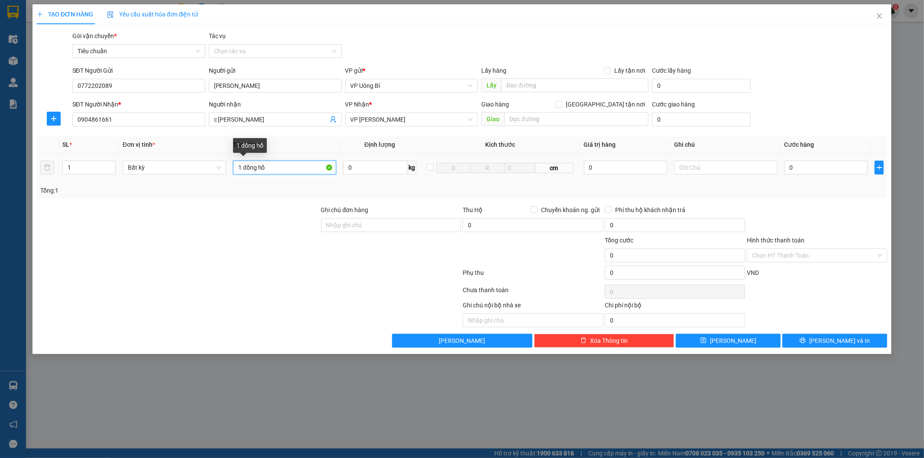
click at [245, 167] on input "1 dồng hồ" at bounding box center [285, 168] width 104 height 14
click at [279, 166] on input "1 Đồng hồ" at bounding box center [285, 168] width 104 height 14
type input "1 Đồng hồ"
click at [816, 75] on div "SĐT Người Gửi 0772202089 Người gửi Phan Hải VP gửi * VP Uông Bí Lấy hàng Lấy tậ…" at bounding box center [480, 81] width 819 height 30
click at [878, 15] on icon "close" at bounding box center [879, 15] width 5 height 5
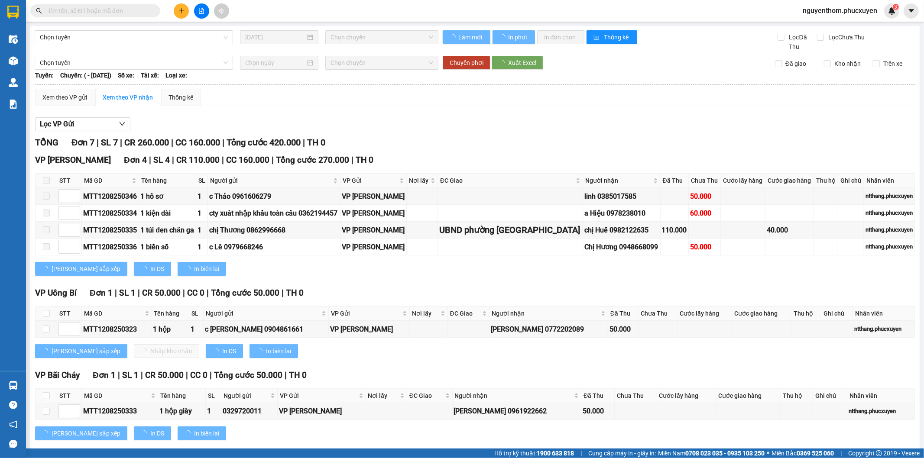
click at [880, 15] on span "nguyenthom.phucxuyen" at bounding box center [840, 10] width 88 height 11
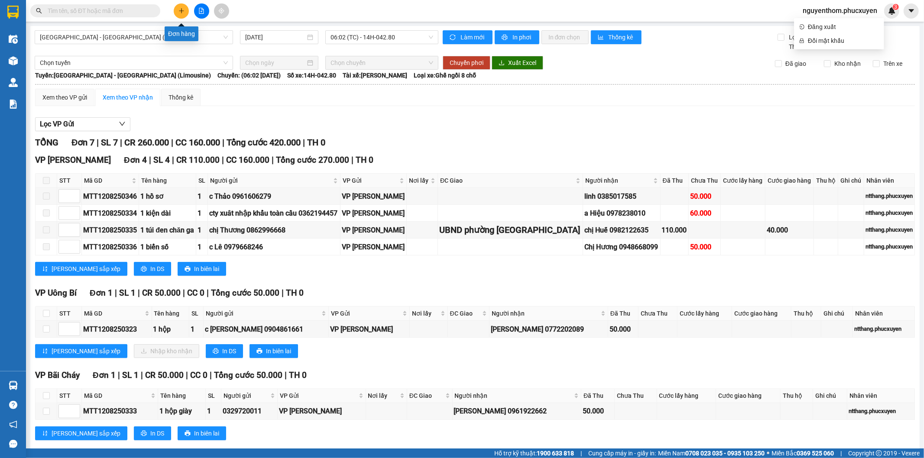
click at [174, 5] on div at bounding box center [201, 10] width 65 height 15
click at [182, 11] on icon "plus" at bounding box center [181, 11] width 6 height 6
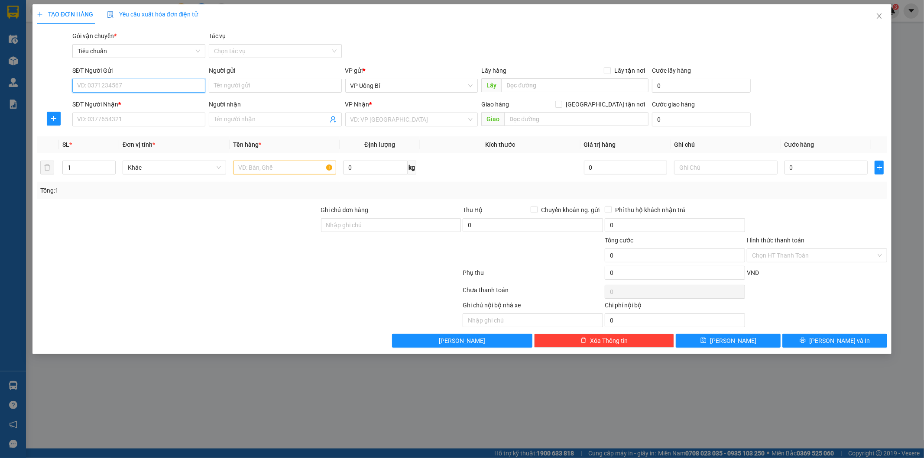
click at [172, 84] on input "SĐT Người Gửi" at bounding box center [138, 86] width 133 height 14
type input "0787226588"
click at [144, 101] on div "0787226588 - Chú Phượng" at bounding box center [139, 103] width 123 height 10
type input "Chú Phượng"
type input "0787226588"
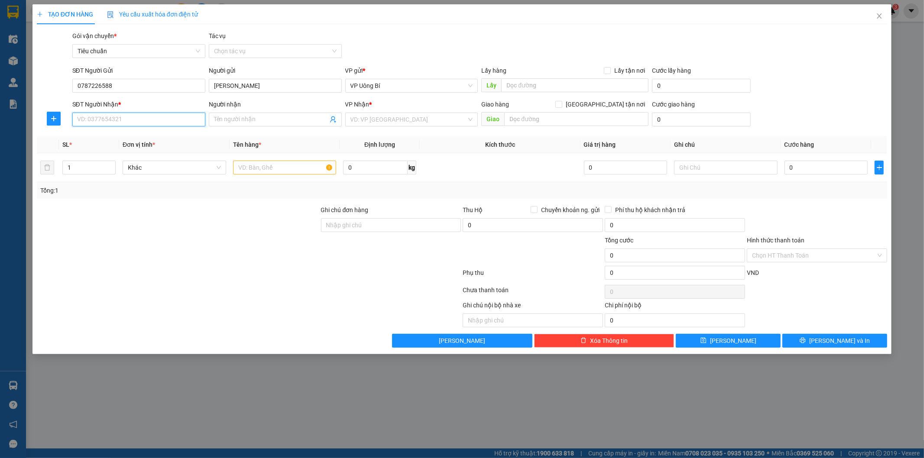
click at [150, 119] on input "SĐT Người Nhận *" at bounding box center [138, 120] width 133 height 14
click at [117, 148] on div "0904177799 - A Cường" at bounding box center [139, 151] width 123 height 10
type input "0904177799"
type input "A Cường"
click at [305, 170] on input "text" at bounding box center [285, 168] width 104 height 14
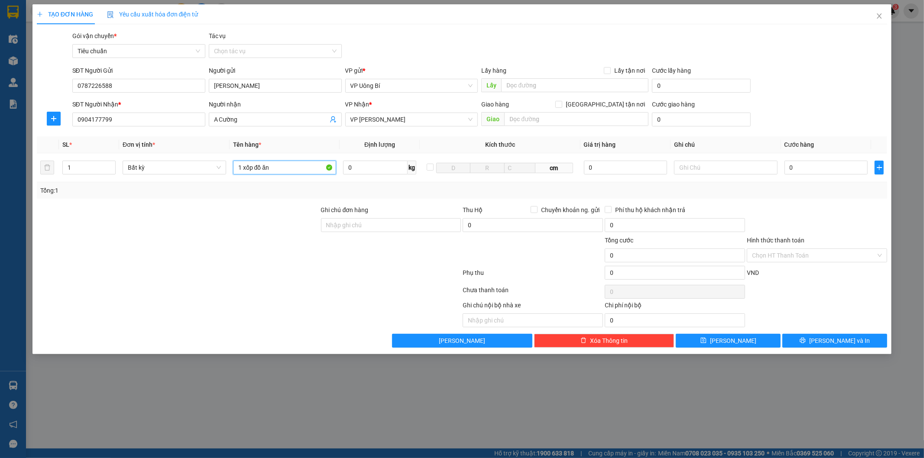
type input "1 xốp đồ ăn"
click at [830, 165] on input "0" at bounding box center [825, 168] width 83 height 14
type input "5"
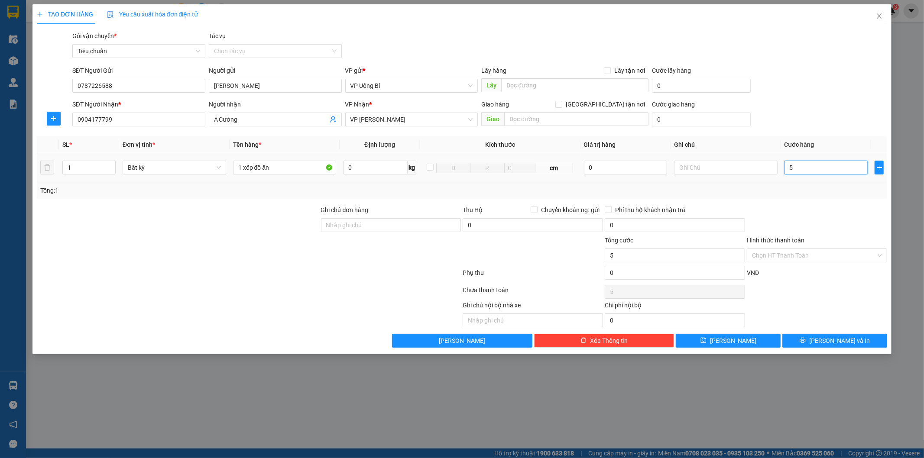
type input "50"
click at [813, 341] on button "[PERSON_NAME] và In" at bounding box center [834, 341] width 105 height 14
type input "50.000"
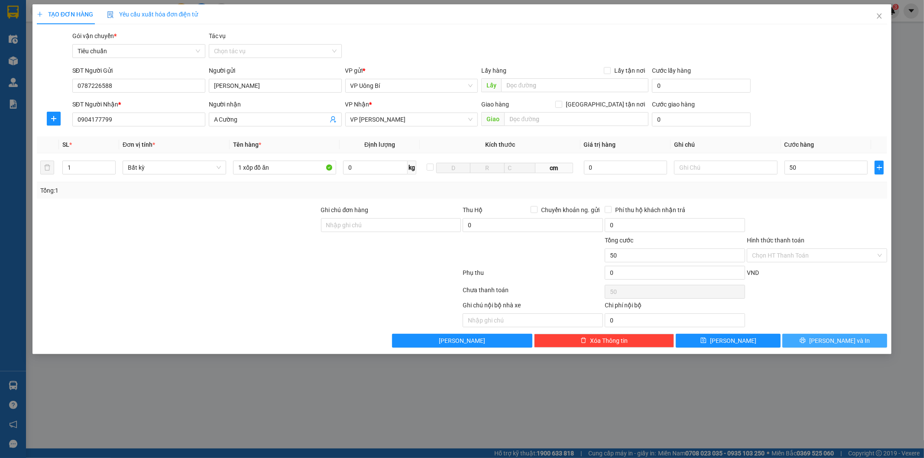
type input "50.000"
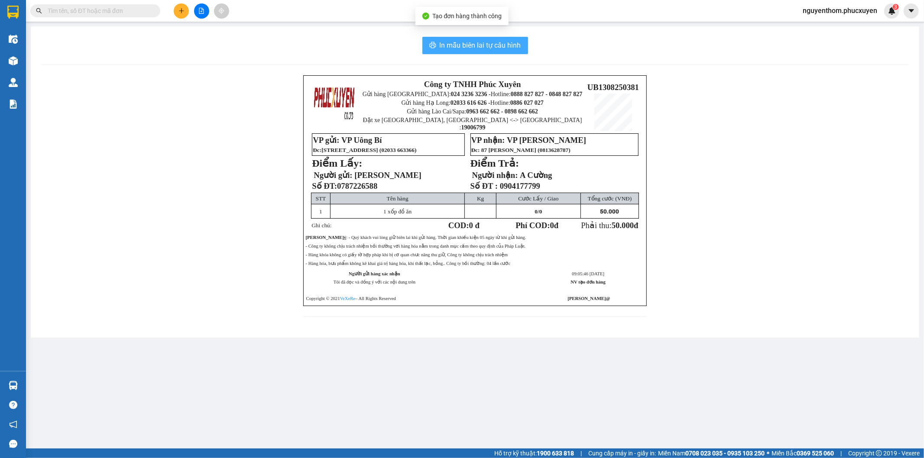
click at [476, 43] on span "In mẫu biên lai tự cấu hình" at bounding box center [480, 45] width 81 height 11
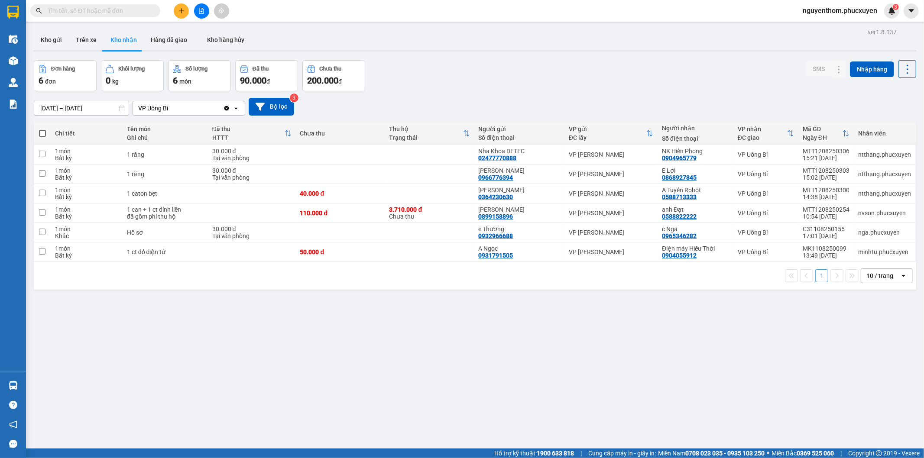
click at [524, 84] on div "Đơn hàng 6 đơn Khối lượng 0 kg Số lượng 6 món Đã thu 90.000 đ Chưa thu 200.000 …" at bounding box center [475, 75] width 882 height 31
click at [178, 11] on icon "plus" at bounding box center [181, 11] width 6 height 6
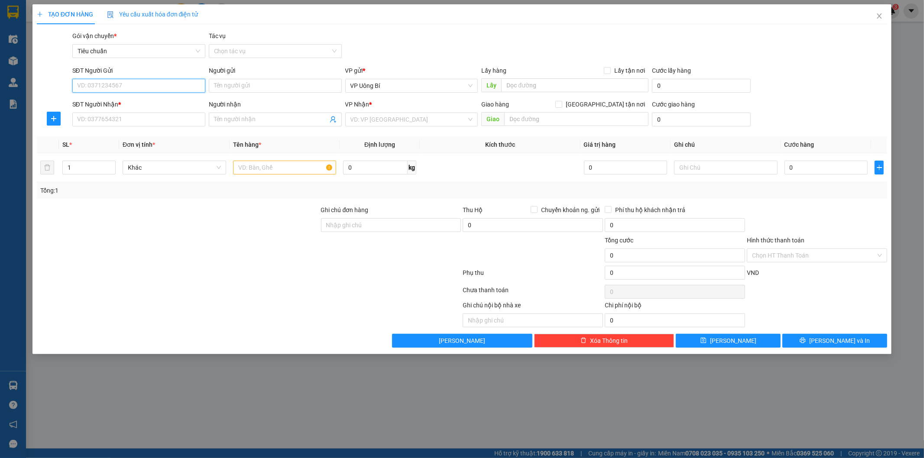
click at [171, 84] on input "SĐT Người Gửi" at bounding box center [138, 86] width 133 height 14
click at [218, 81] on input "Người gửi" at bounding box center [275, 86] width 133 height 14
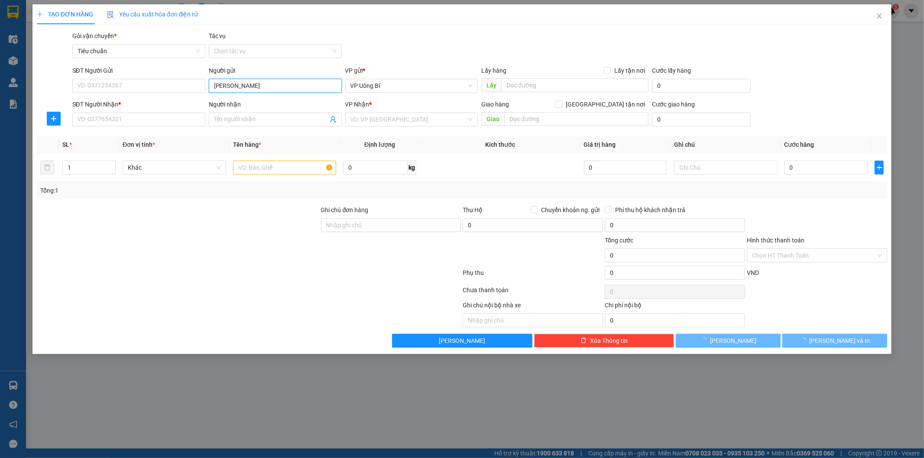
type input "Phan Hải"
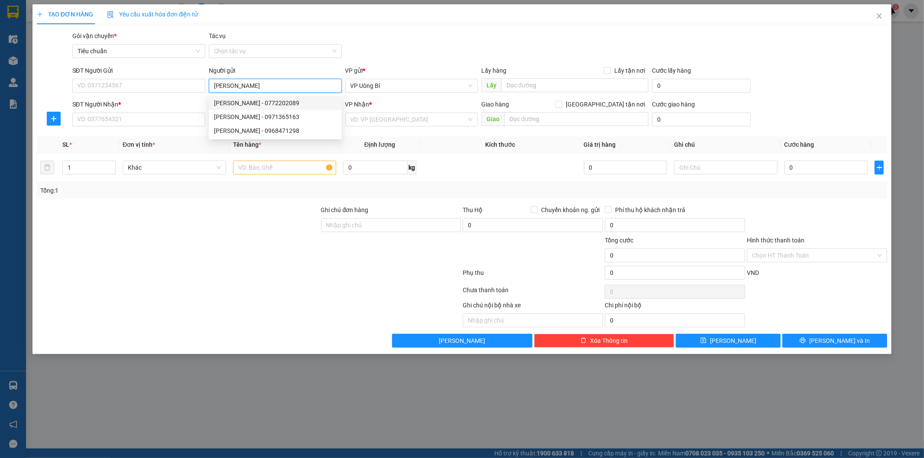
click at [253, 100] on div "Phan Hải - 0772202089" at bounding box center [275, 103] width 123 height 10
type input "0772202089"
type input "Phan Hải"
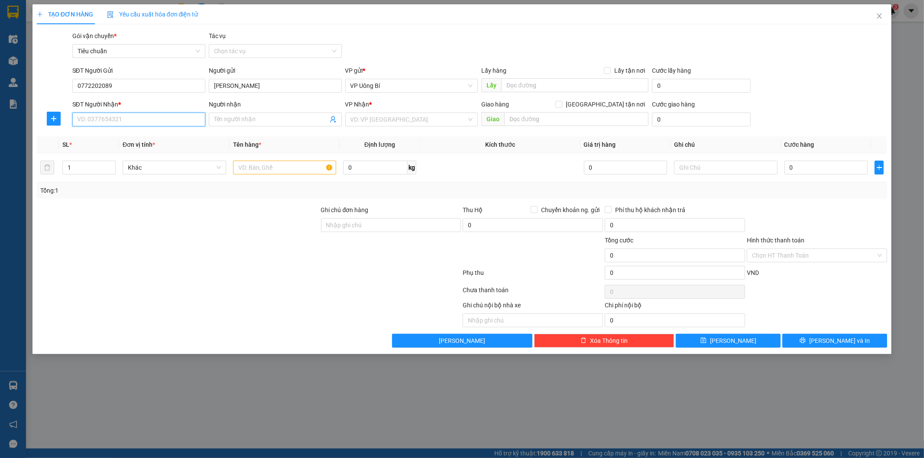
click at [172, 117] on input "SĐT Người Nhận *" at bounding box center [138, 120] width 133 height 14
click at [157, 120] on input "SĐT Người Nhận *" at bounding box center [138, 120] width 133 height 14
click at [262, 119] on input "Người nhận" at bounding box center [271, 120] width 114 height 10
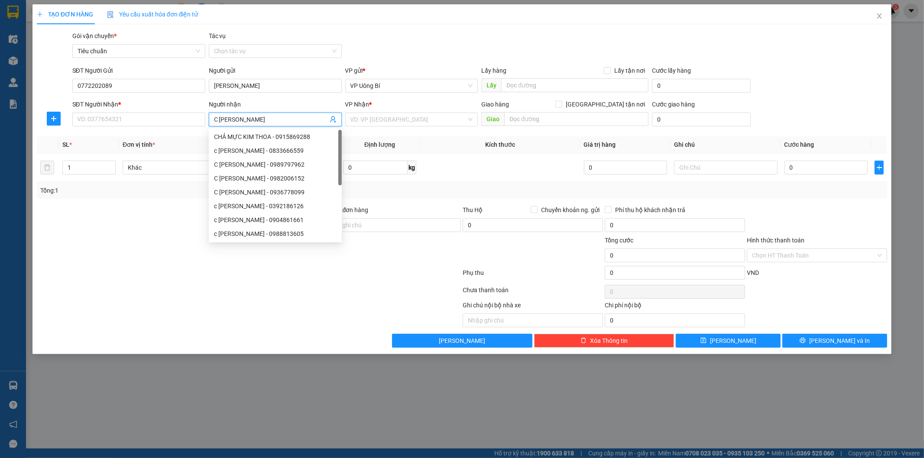
type input "C Kim Ngọc"
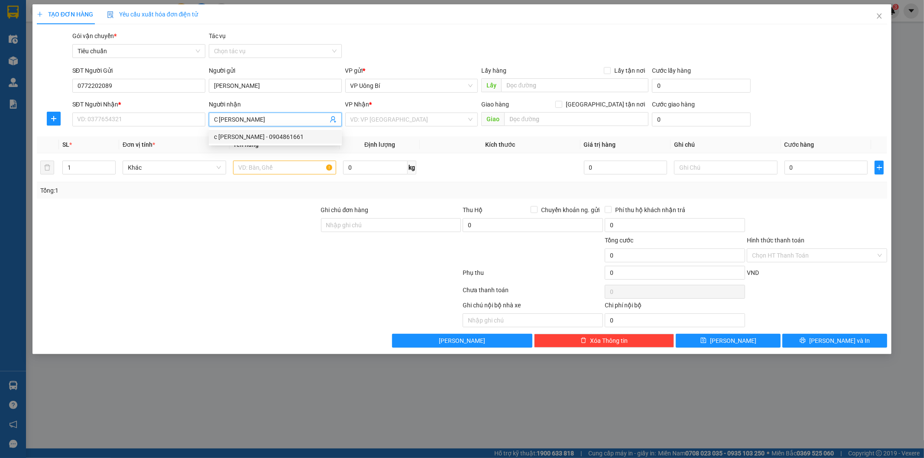
click at [266, 136] on div "c Kim Ngọc - 0904861661" at bounding box center [275, 137] width 123 height 10
type input "0904861661"
click at [216, 120] on input "c Kim Ngọc" at bounding box center [271, 120] width 114 height 10
type input "C Kim Ngọc"
click at [877, 15] on icon "close" at bounding box center [879, 16] width 7 height 7
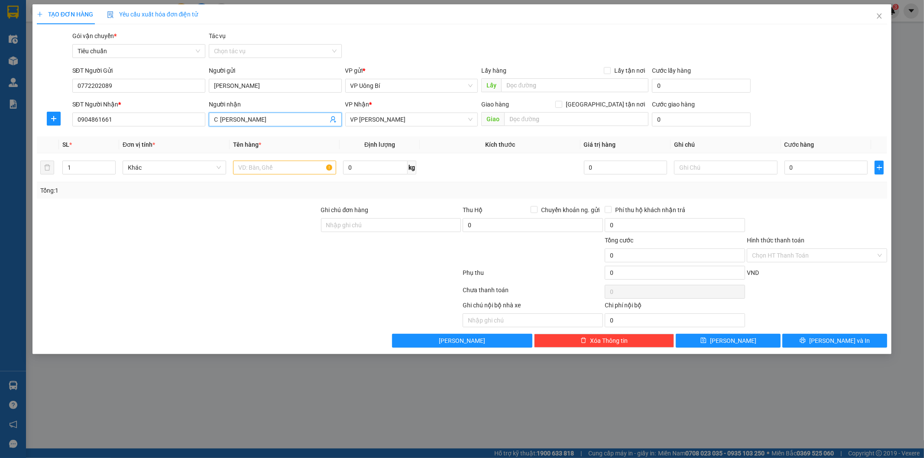
click at [879, 15] on span "nguyenthom.phucxuyen" at bounding box center [840, 10] width 88 height 11
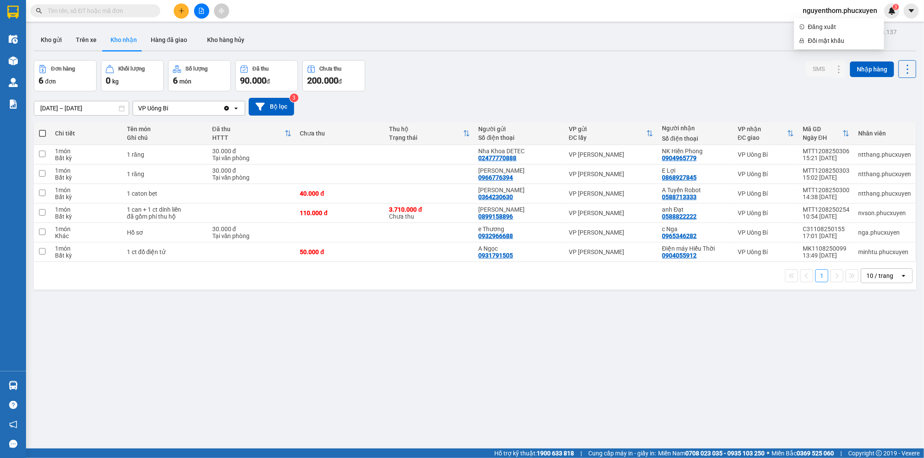
click at [178, 7] on button at bounding box center [181, 10] width 15 height 15
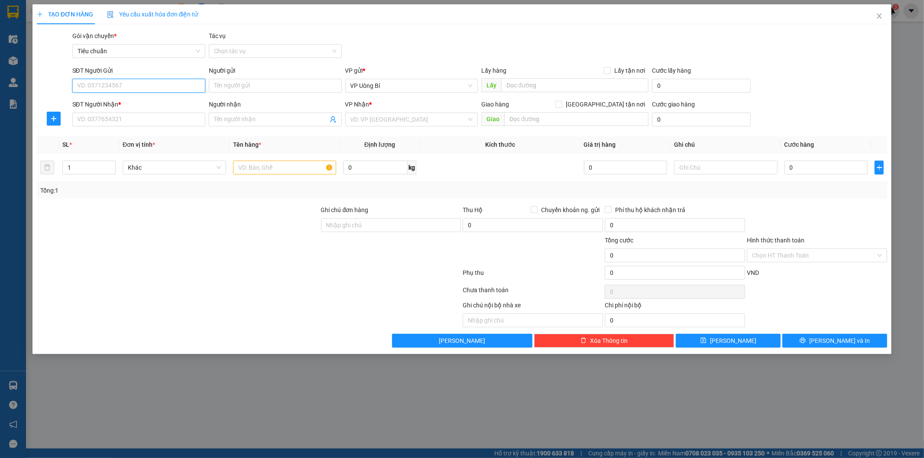
click at [152, 83] on input "SĐT Người Gửi" at bounding box center [138, 86] width 133 height 14
click at [141, 100] on div "0988391142 - nk việt pháp" at bounding box center [139, 103] width 123 height 10
type input "0988391142"
type input "nk việt pháp"
type input "0988391142"
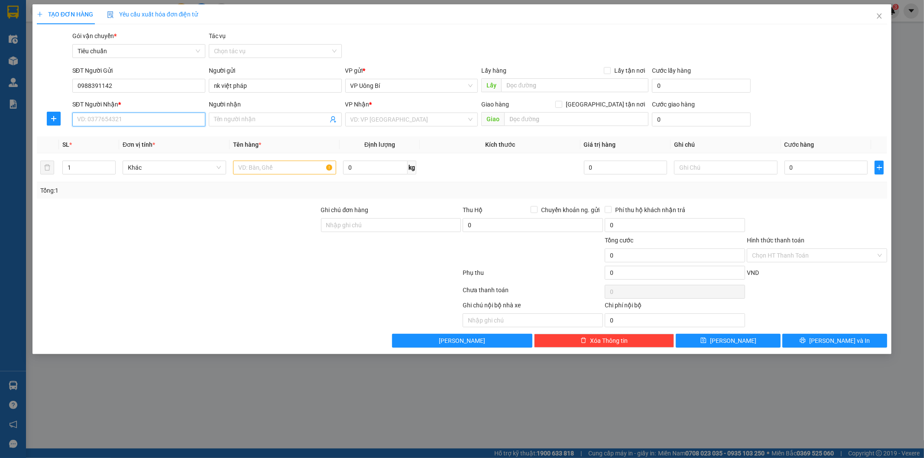
click at [144, 119] on input "SĐT Người Nhận *" at bounding box center [138, 120] width 133 height 14
click at [156, 149] on div "0979525181 - lab Phú Thành" at bounding box center [139, 151] width 123 height 10
type input "0979525181"
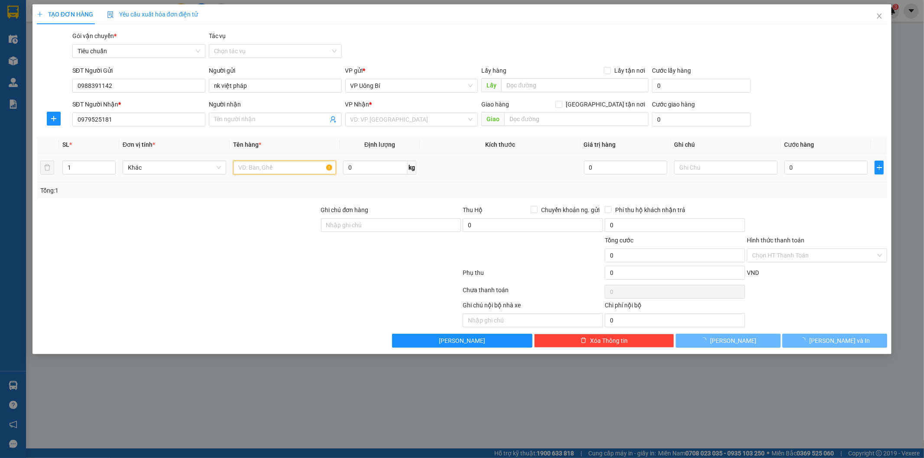
click at [308, 169] on input "text" at bounding box center [285, 168] width 104 height 14
type input "lab Phú Thành"
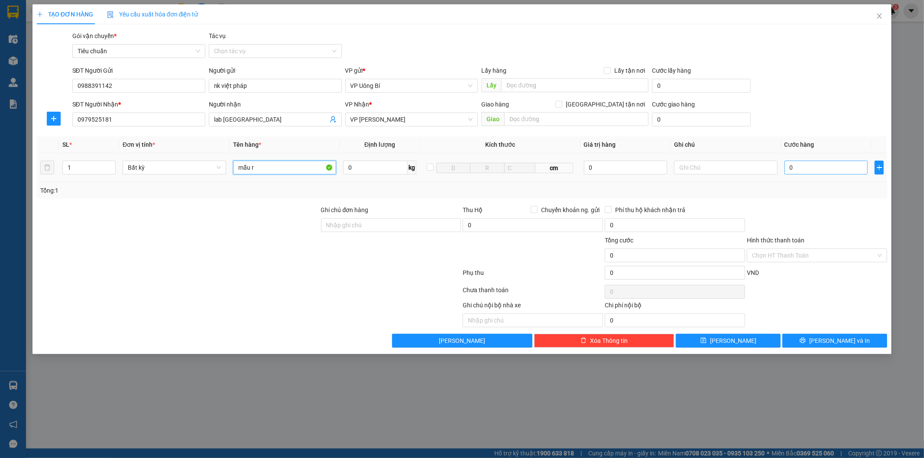
type input "mẫu r"
click at [821, 165] on input "0" at bounding box center [825, 168] width 83 height 14
type input "3"
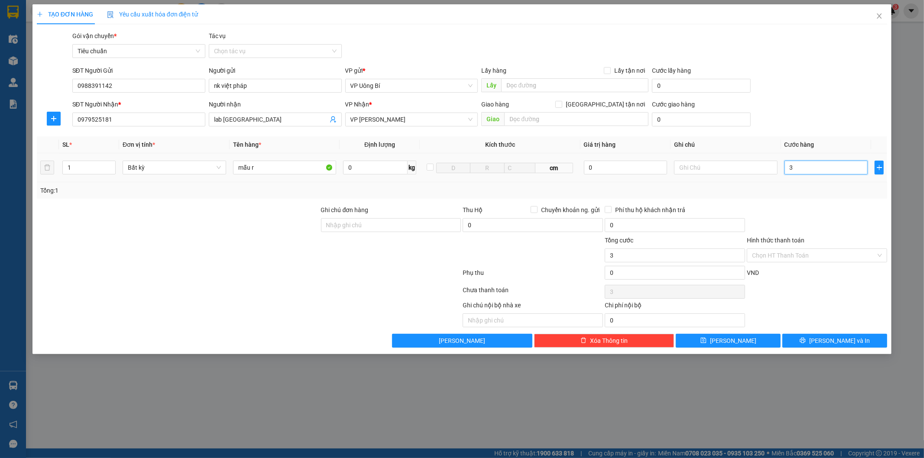
type input "30"
type input "30.000"
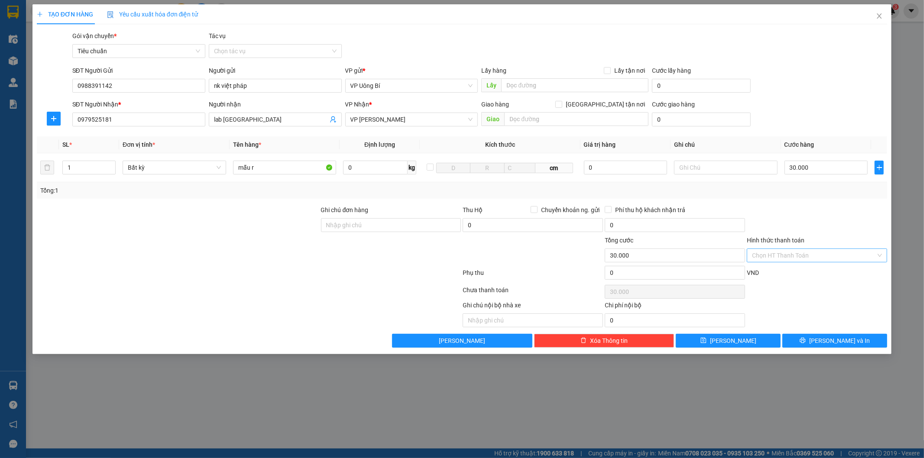
click at [804, 257] on input "Hình thức thanh toán" at bounding box center [814, 255] width 124 height 13
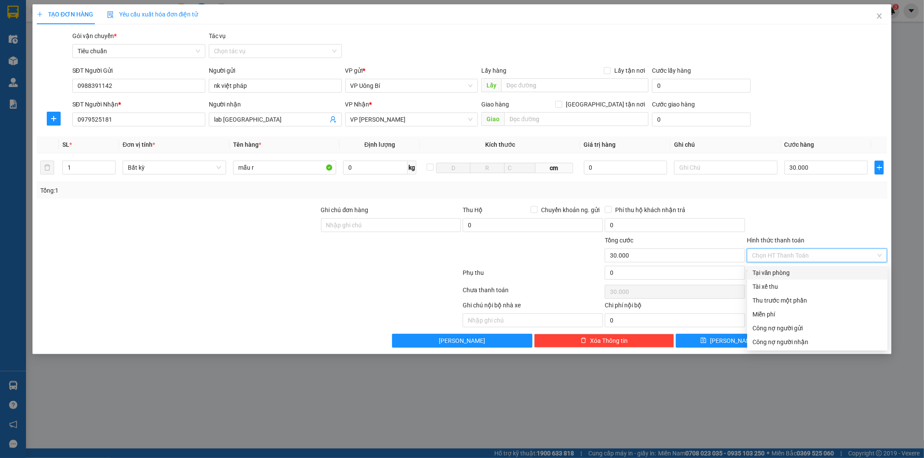
click at [806, 269] on div "Tại văn phòng" at bounding box center [817, 273] width 130 height 10
type input "0"
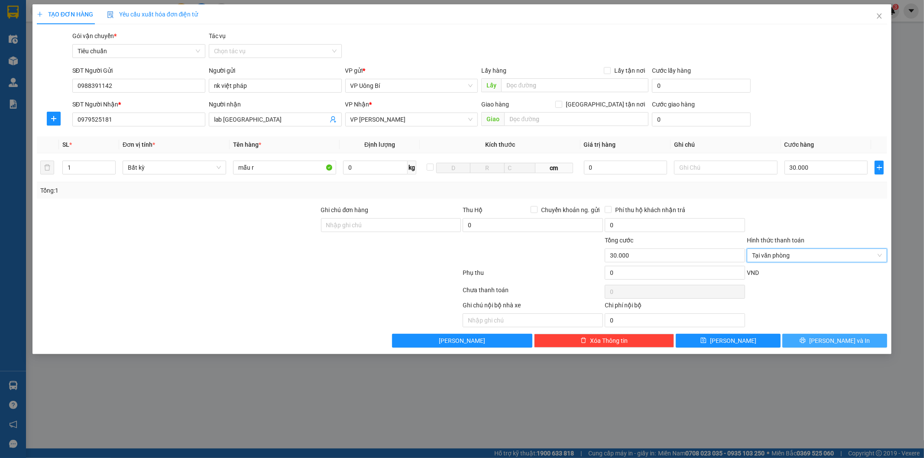
click at [806, 342] on icon "printer" at bounding box center [803, 340] width 6 height 6
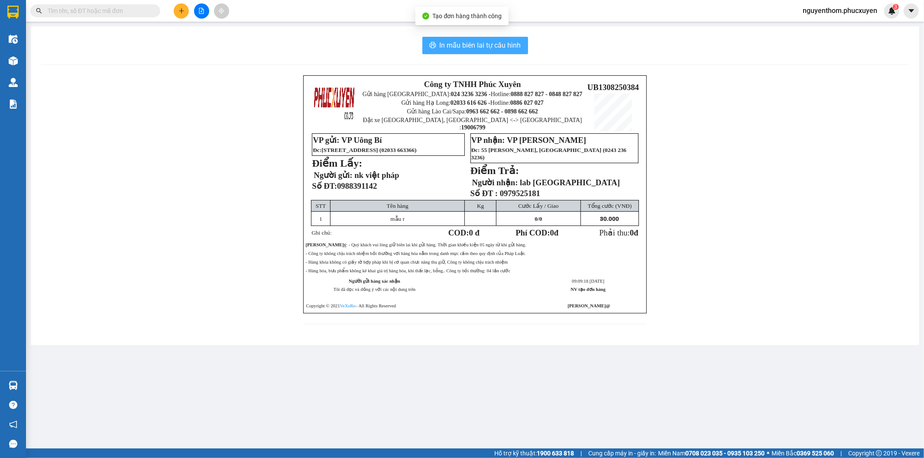
click at [478, 46] on span "In mẫu biên lai tự cấu hình" at bounding box center [480, 45] width 81 height 11
